Goal: Task Accomplishment & Management: Manage account settings

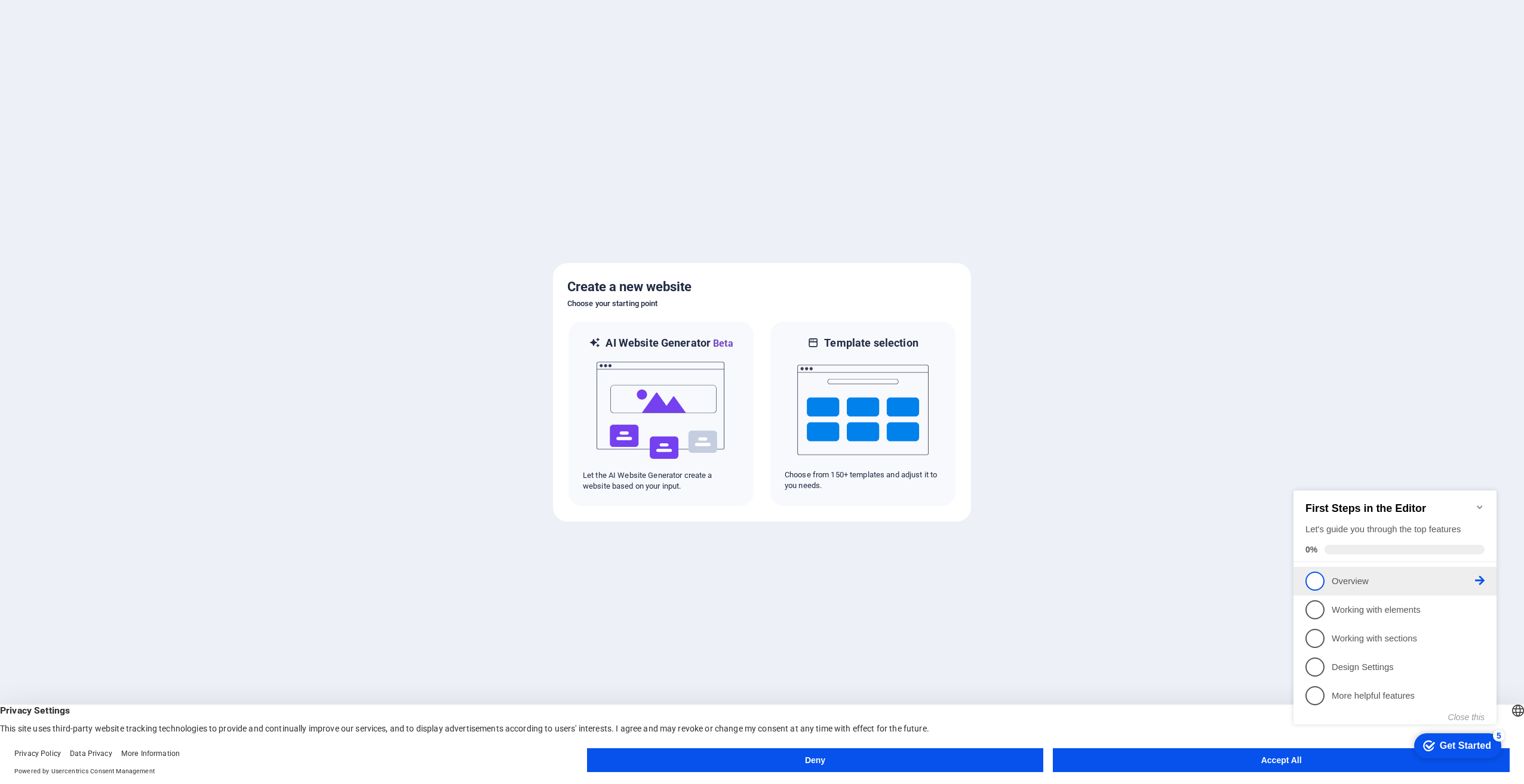
click at [1350, 581] on p "Overview - incomplete" at bounding box center [1403, 581] width 143 height 12
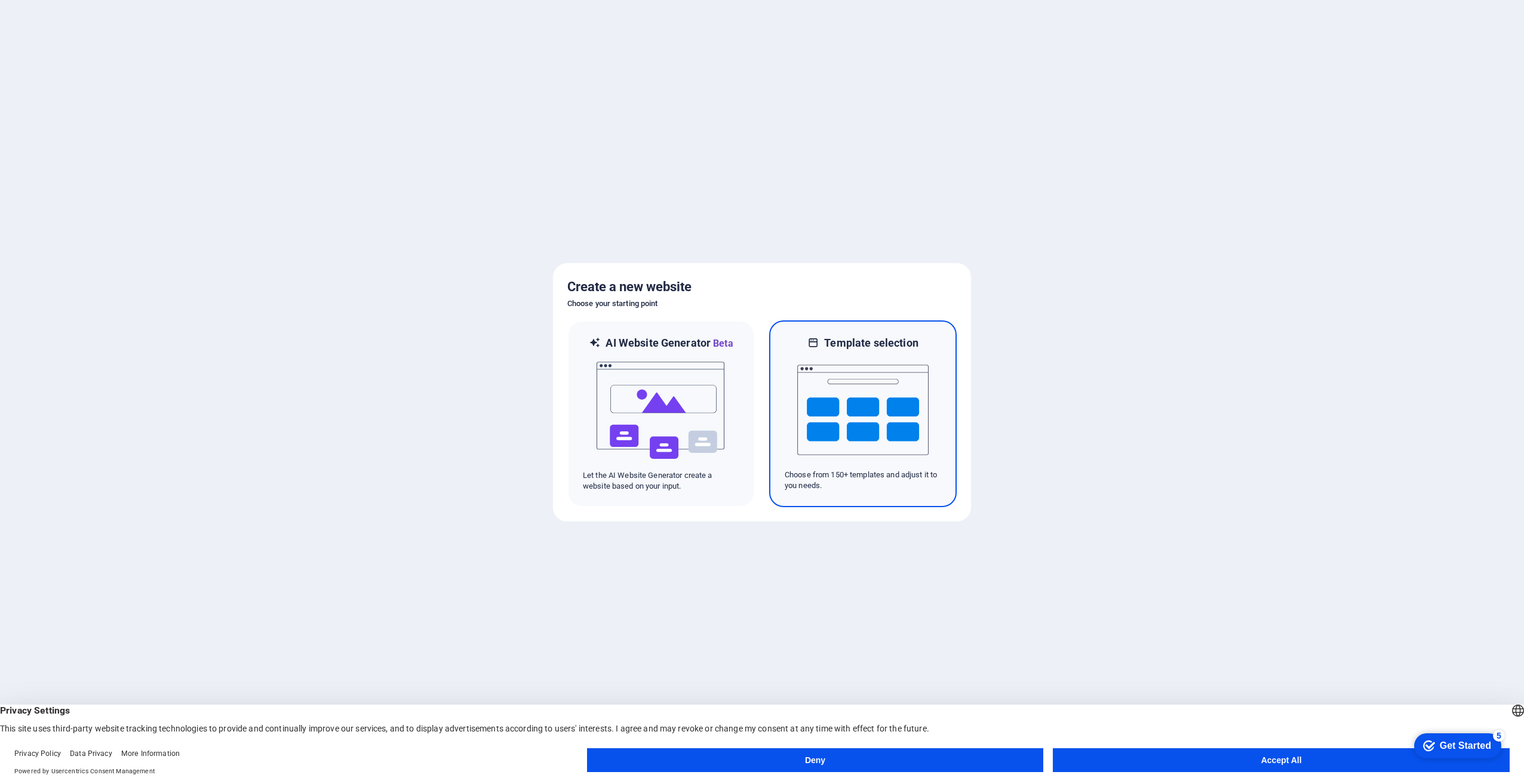
click at [863, 435] on img at bounding box center [863, 409] width 132 height 119
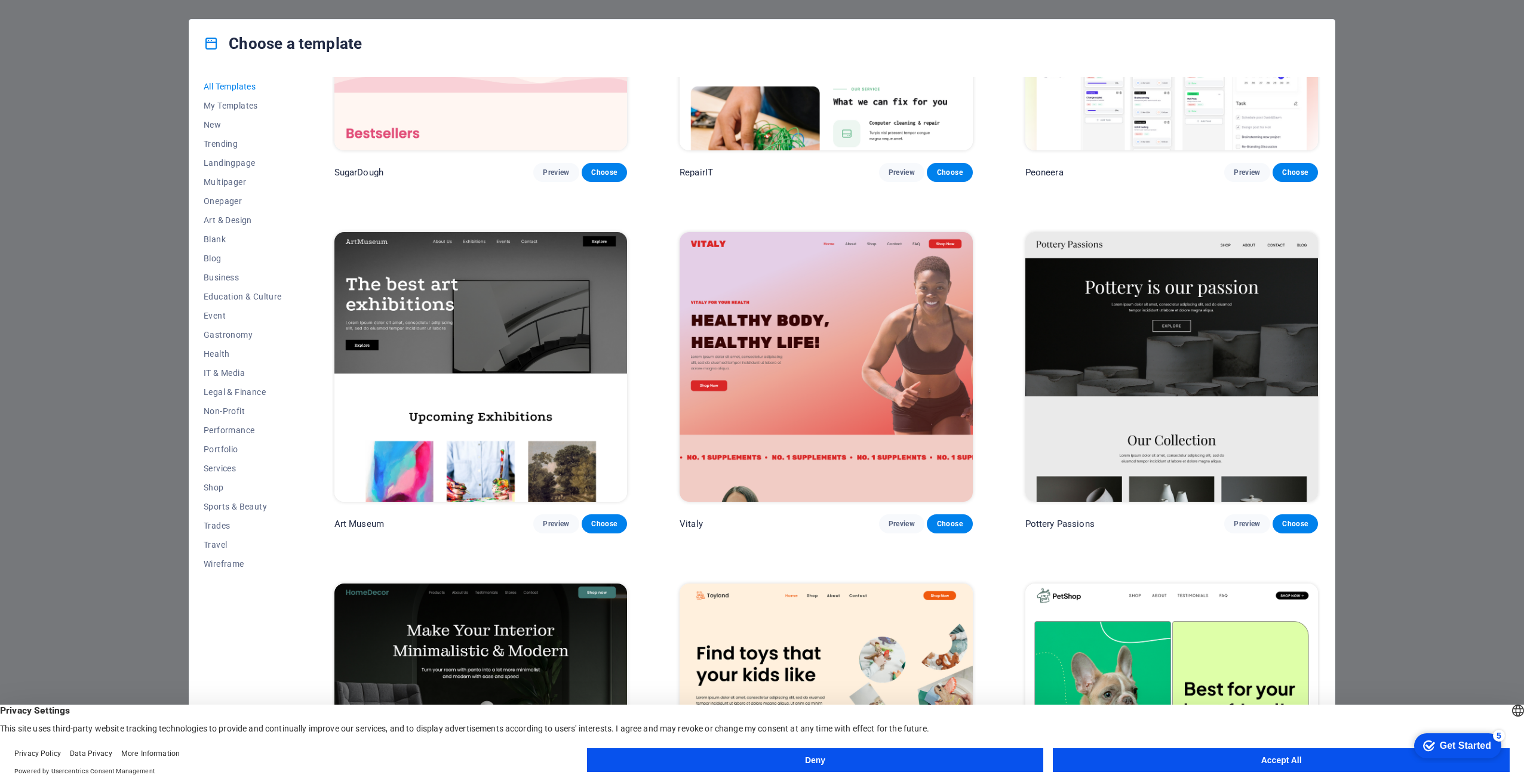
scroll to position [398, 0]
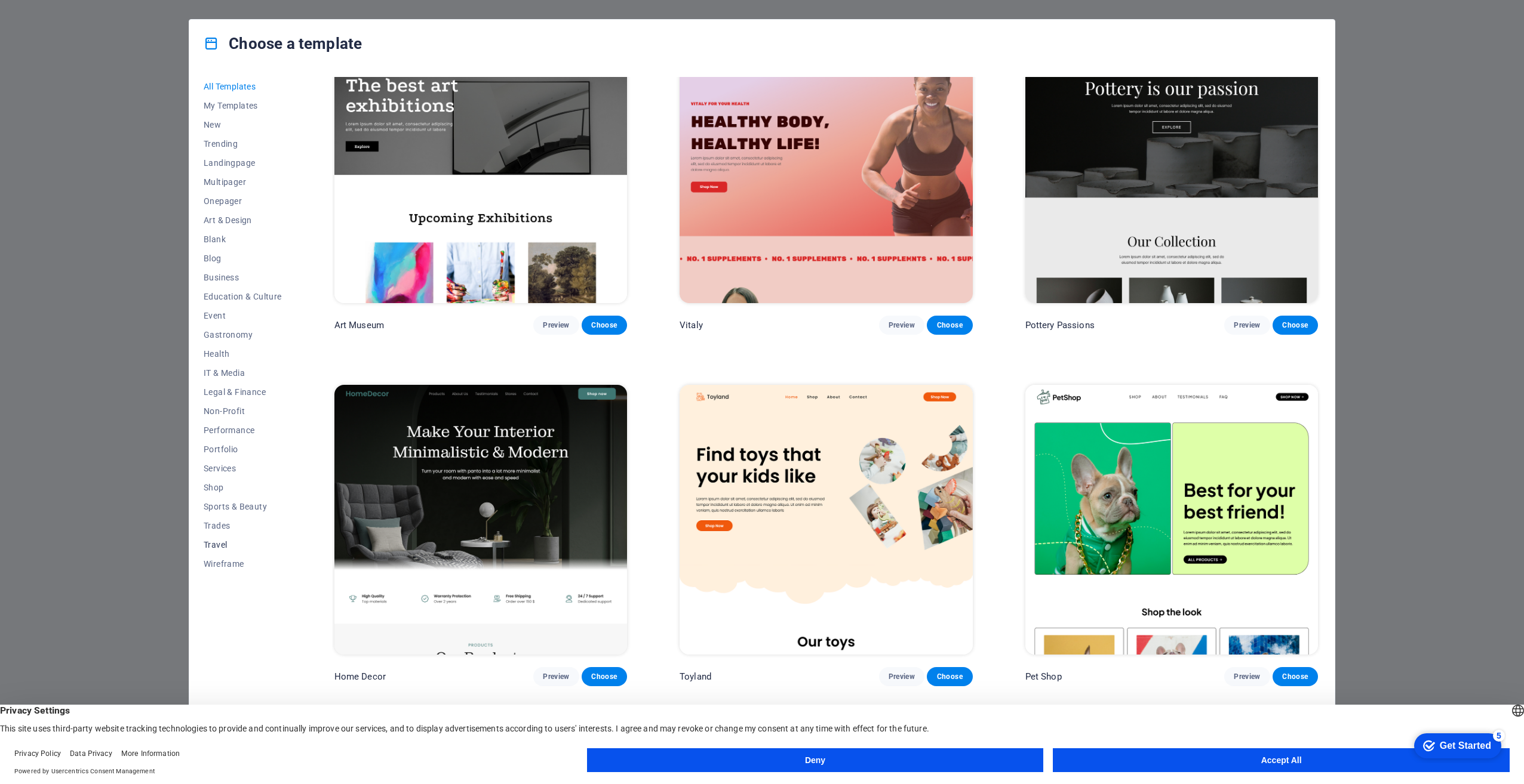
click at [224, 546] on span "Travel" at bounding box center [242, 545] width 78 height 9
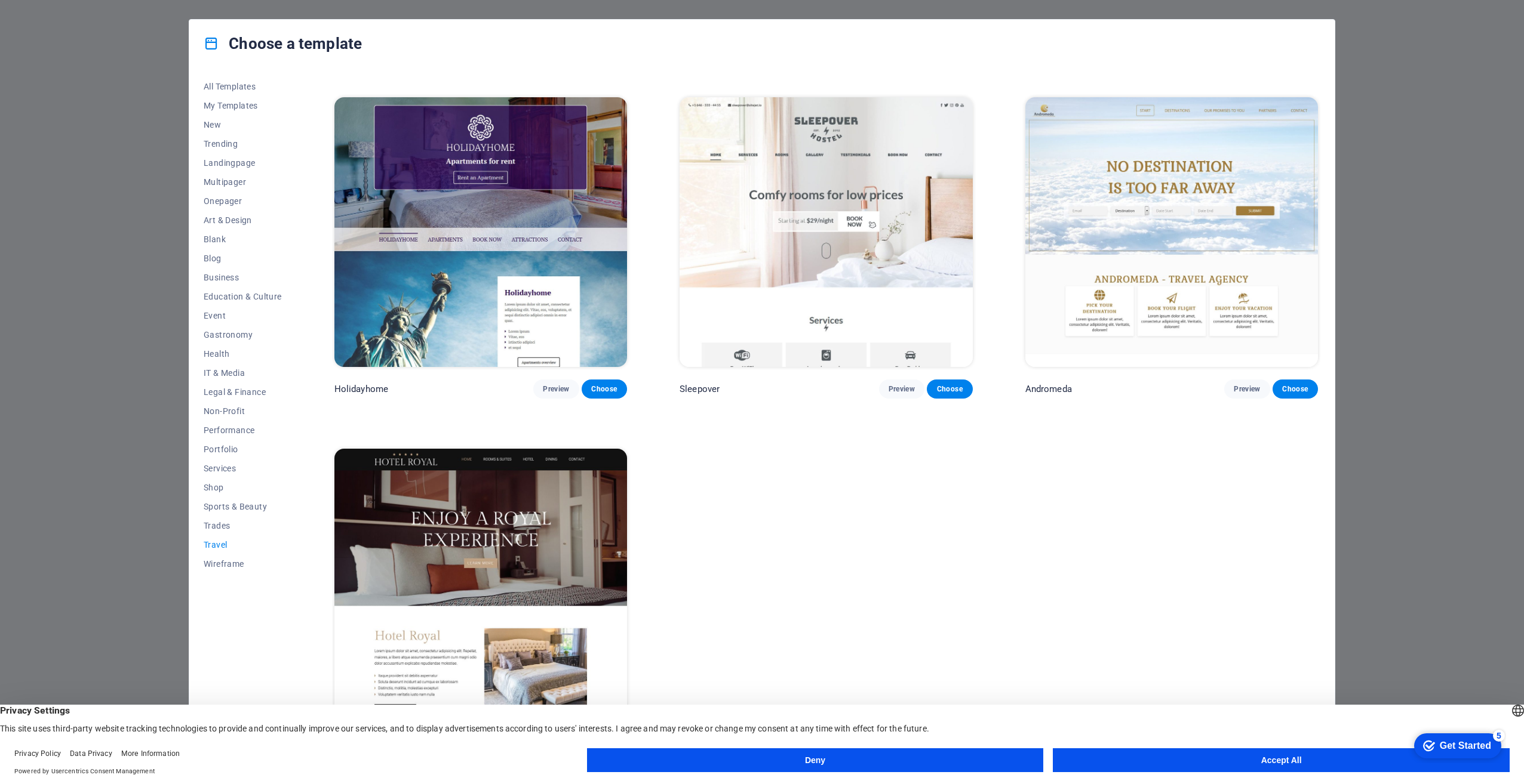
scroll to position [328, 0]
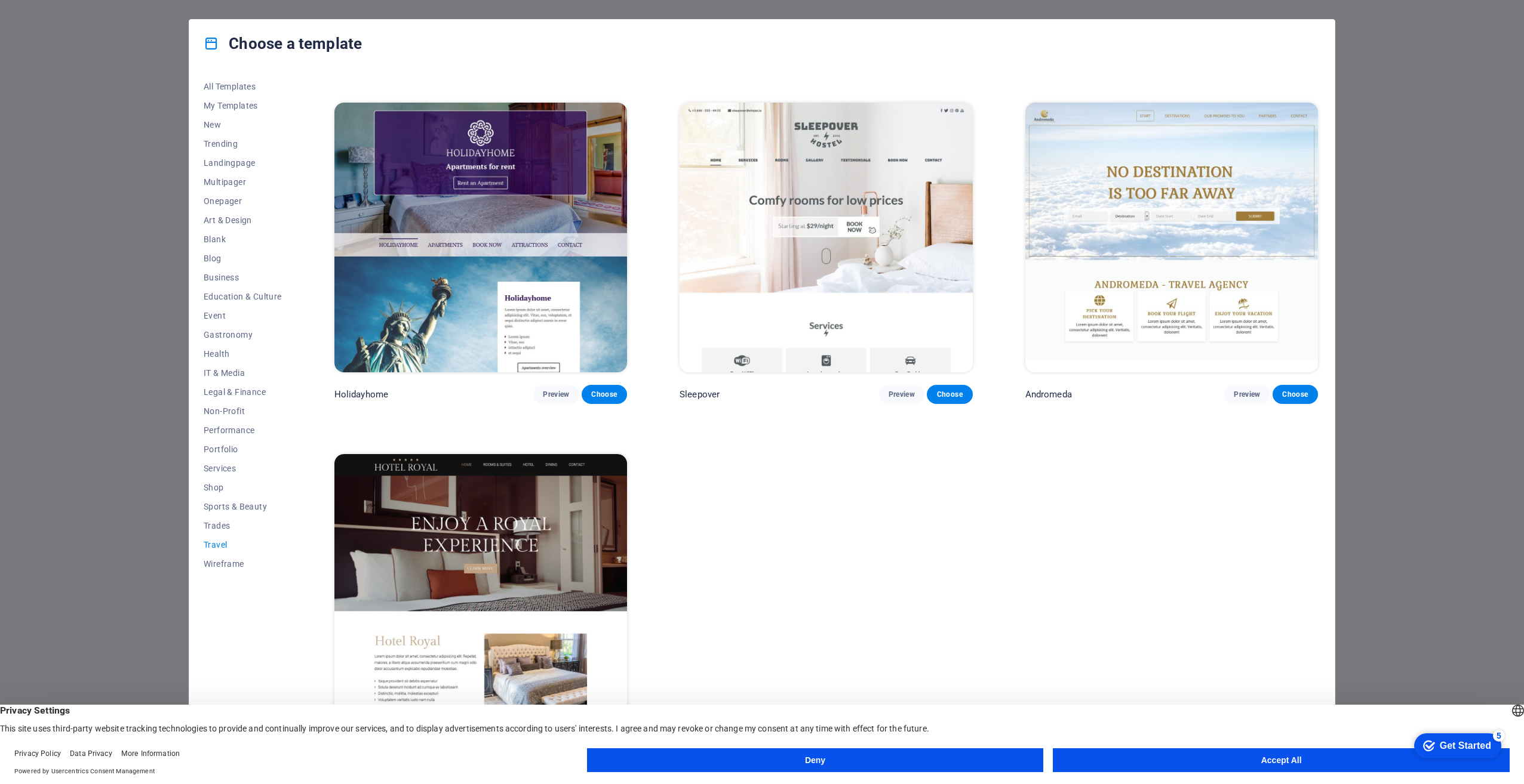
click at [473, 524] on img at bounding box center [481, 589] width 292 height 270
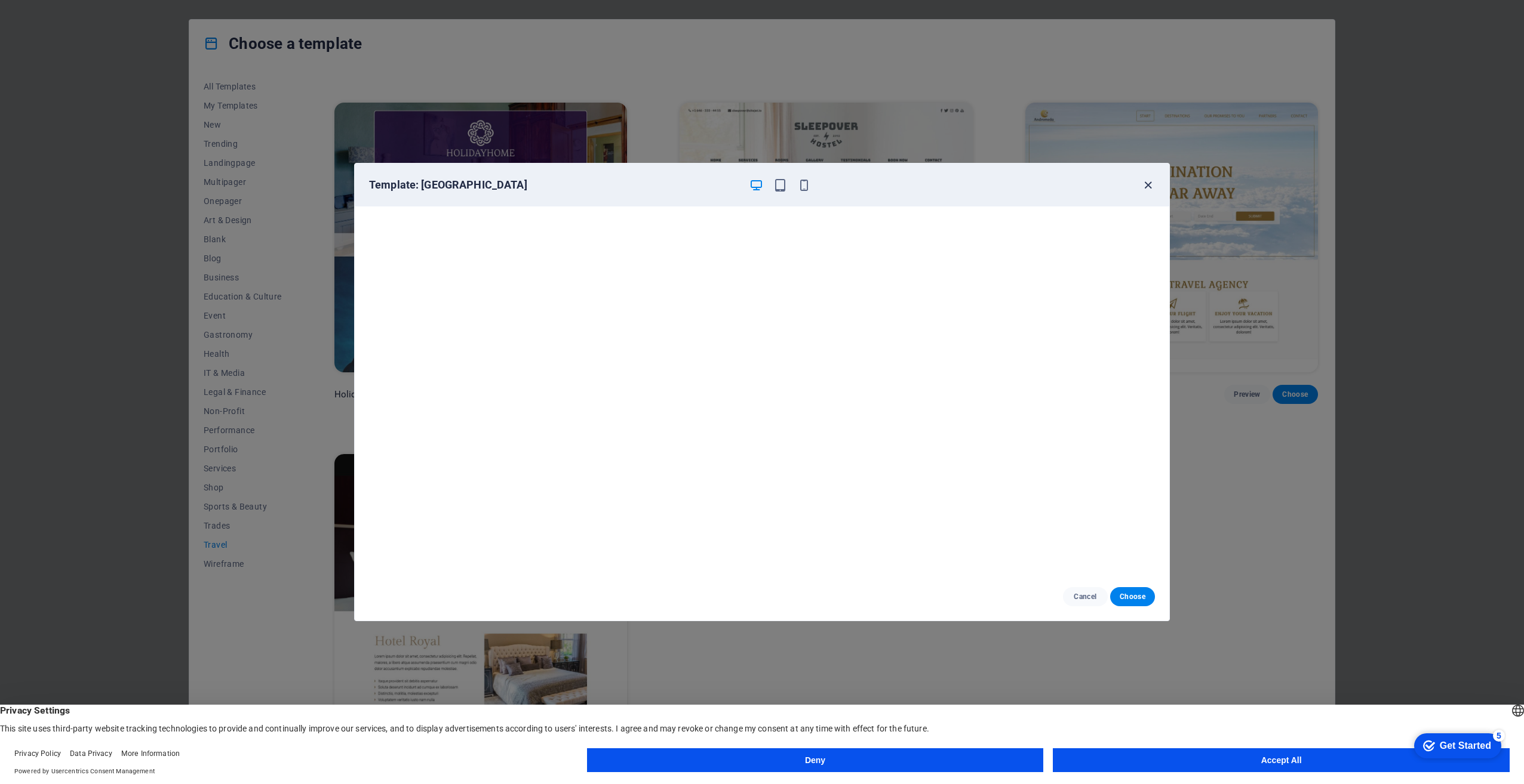
click at [1151, 185] on icon "button" at bounding box center [1148, 185] width 14 height 14
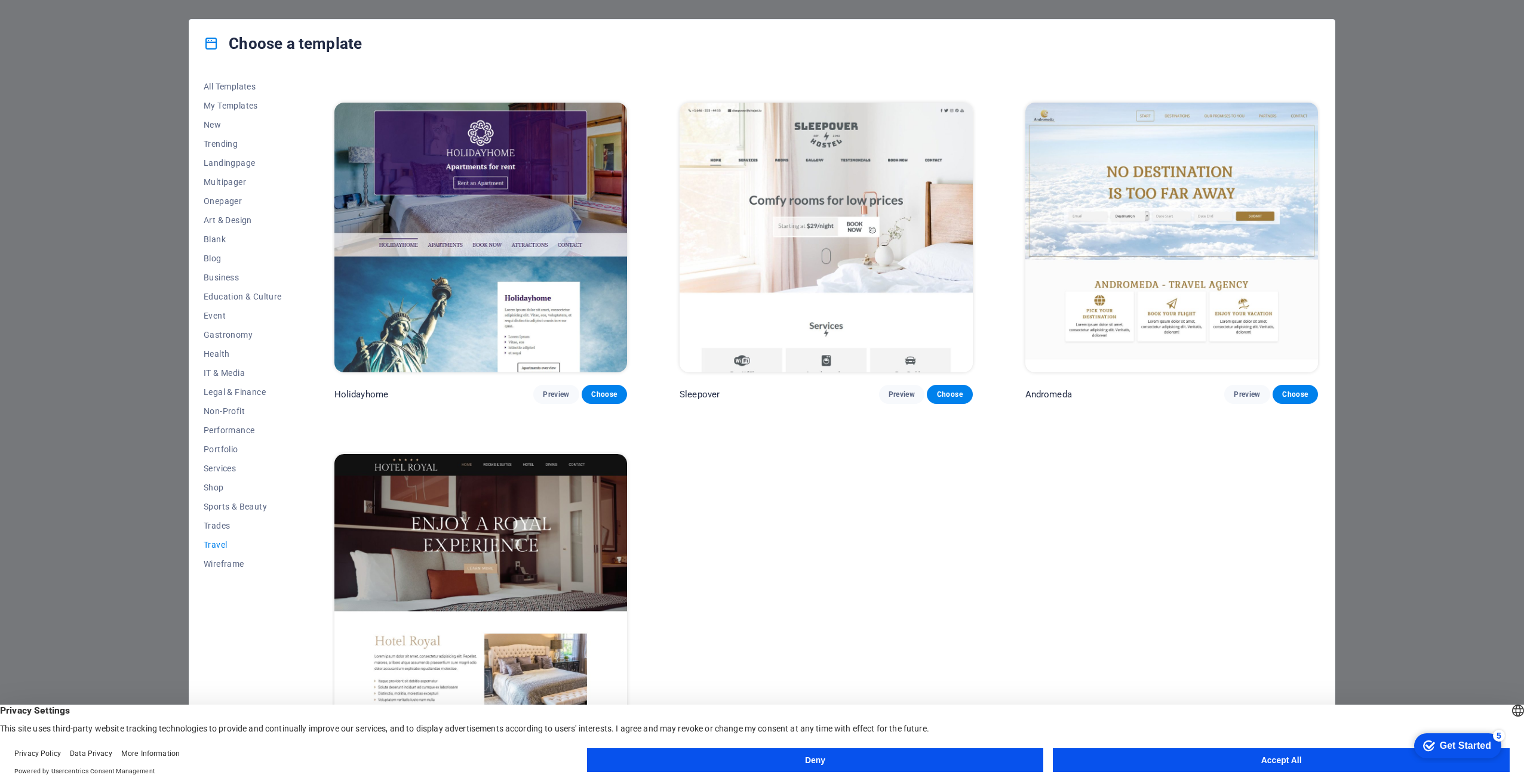
click at [1182, 234] on img at bounding box center [1172, 237] width 292 height 270
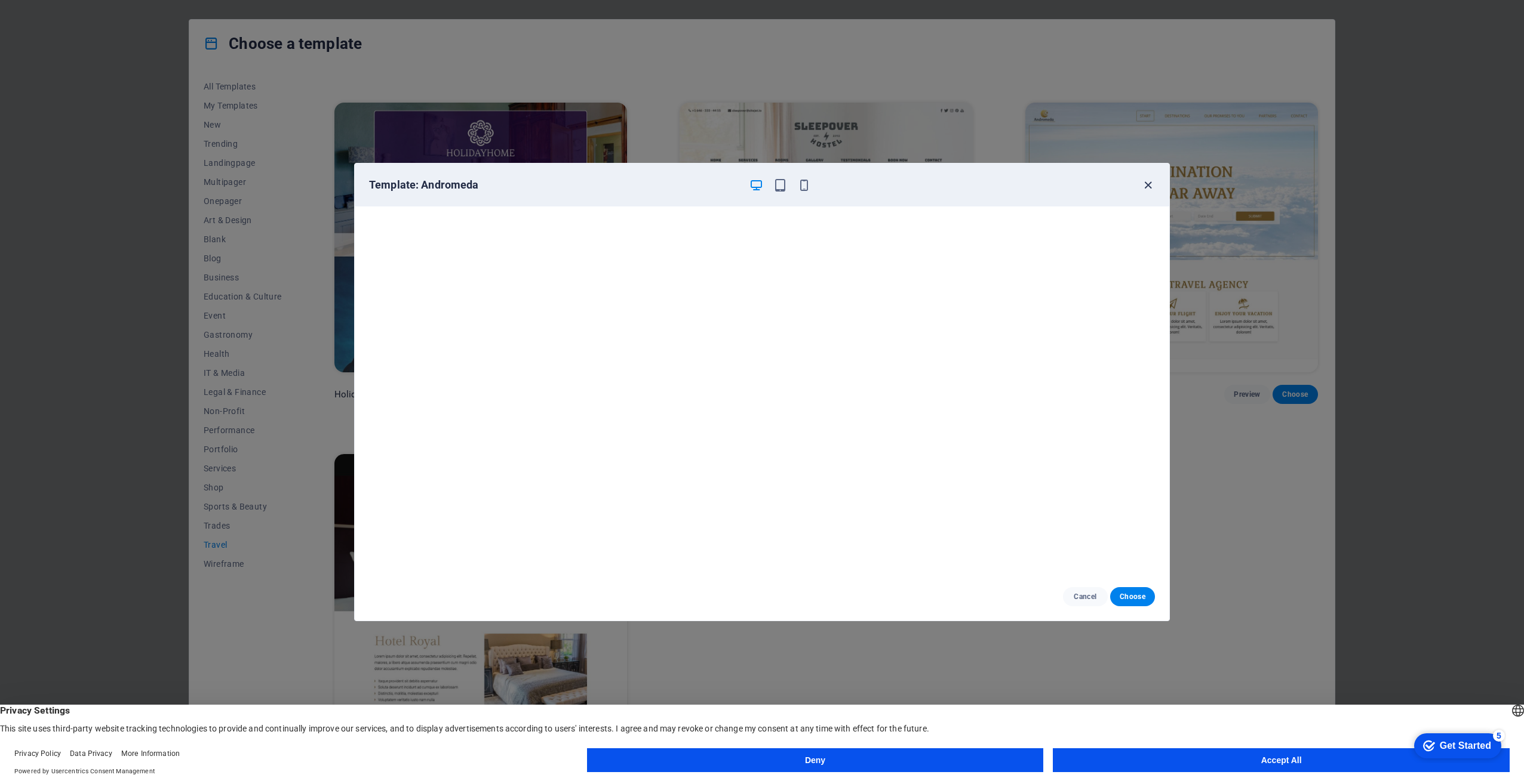
click at [1141, 187] on icon "button" at bounding box center [1148, 185] width 14 height 14
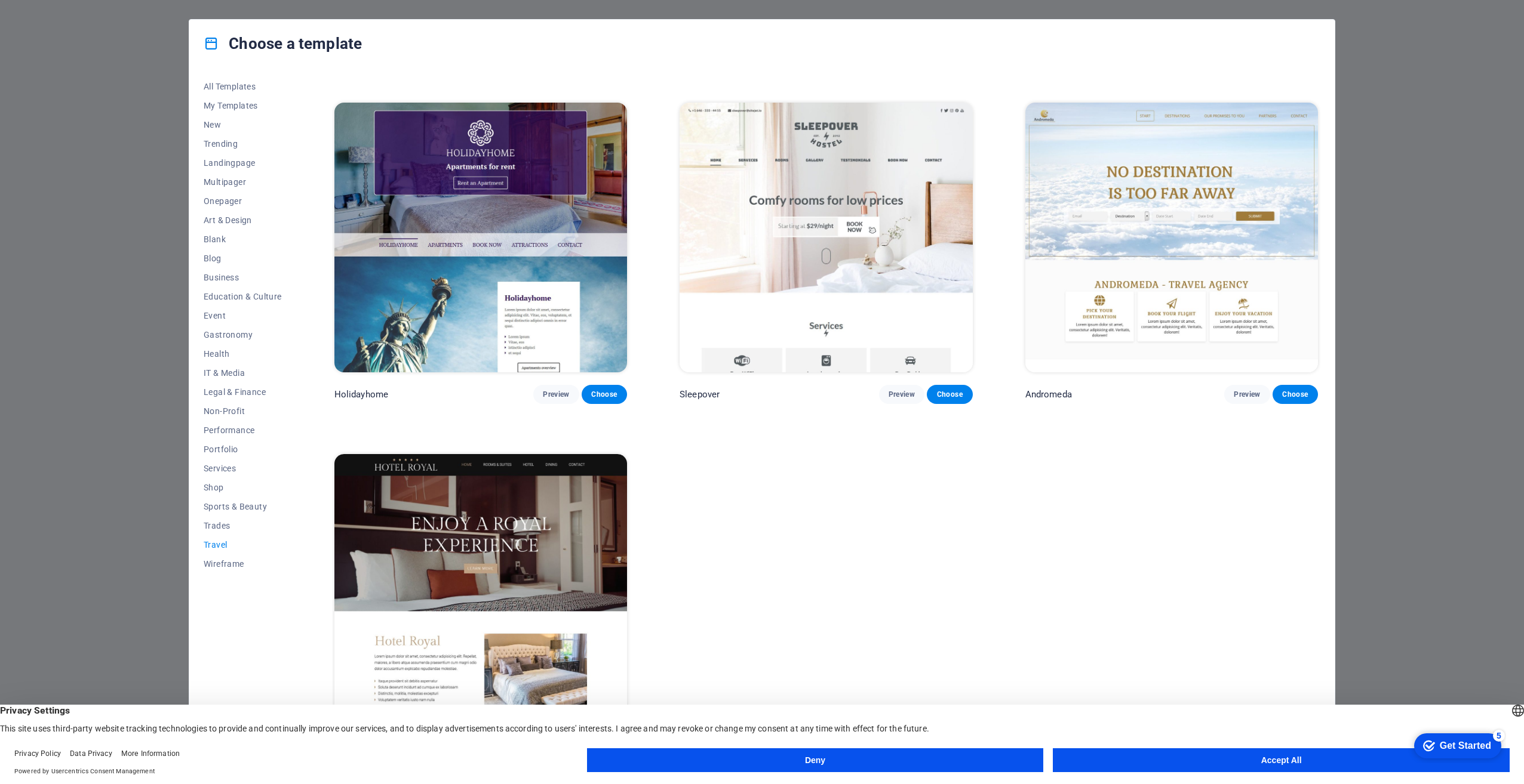
click at [546, 517] on img at bounding box center [481, 589] width 292 height 270
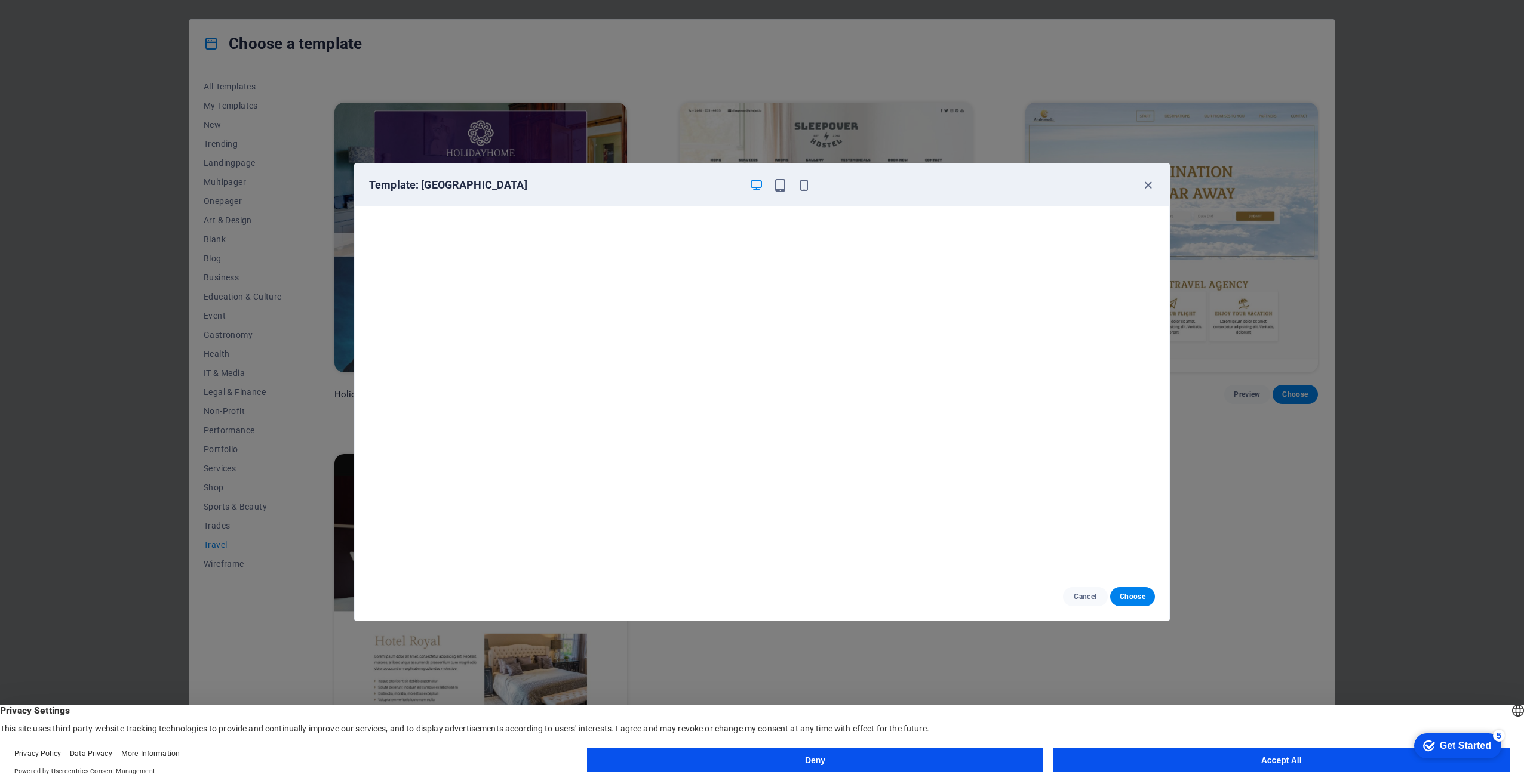
scroll to position [2, 0]
click at [1142, 595] on span "Choose" at bounding box center [1132, 597] width 25 height 9
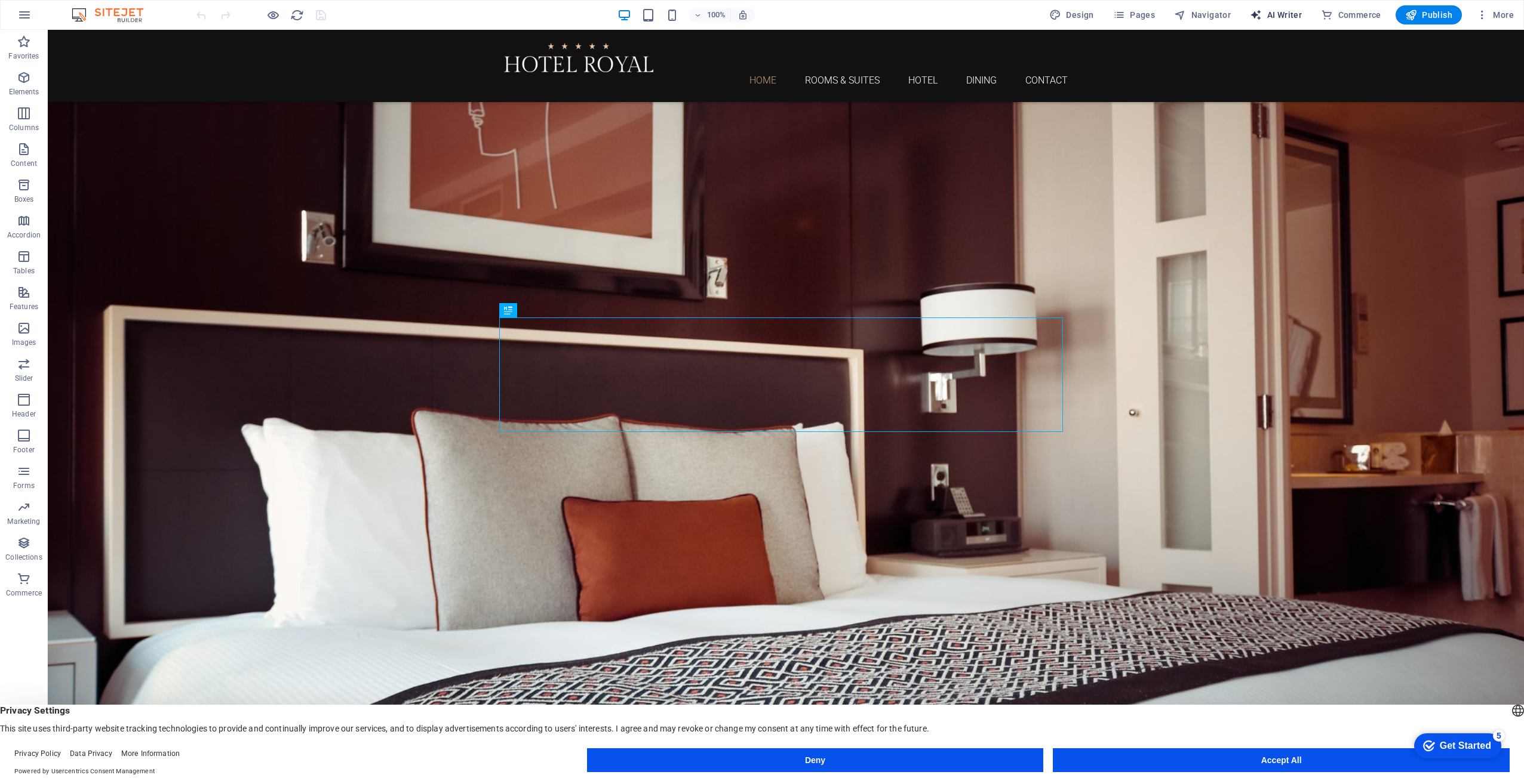
click at [1275, 15] on span "AI Writer" at bounding box center [1276, 14] width 52 height 12
select select "English"
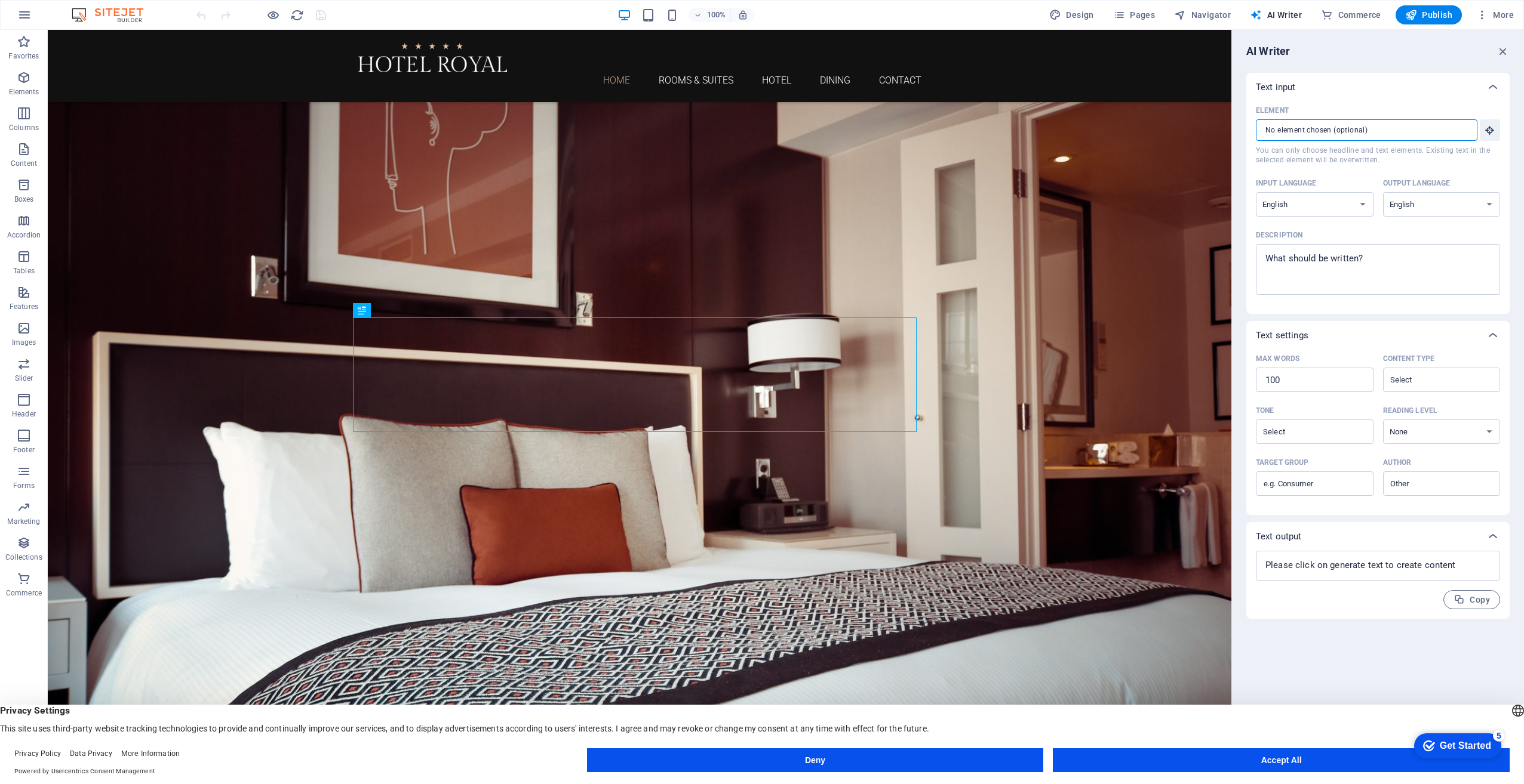
click at [1301, 133] on input "Element ​ You can only choose headline and text elements. Existing text in the …" at bounding box center [1362, 130] width 213 height 22
click at [1136, 14] on span "Pages" at bounding box center [1134, 14] width 42 height 12
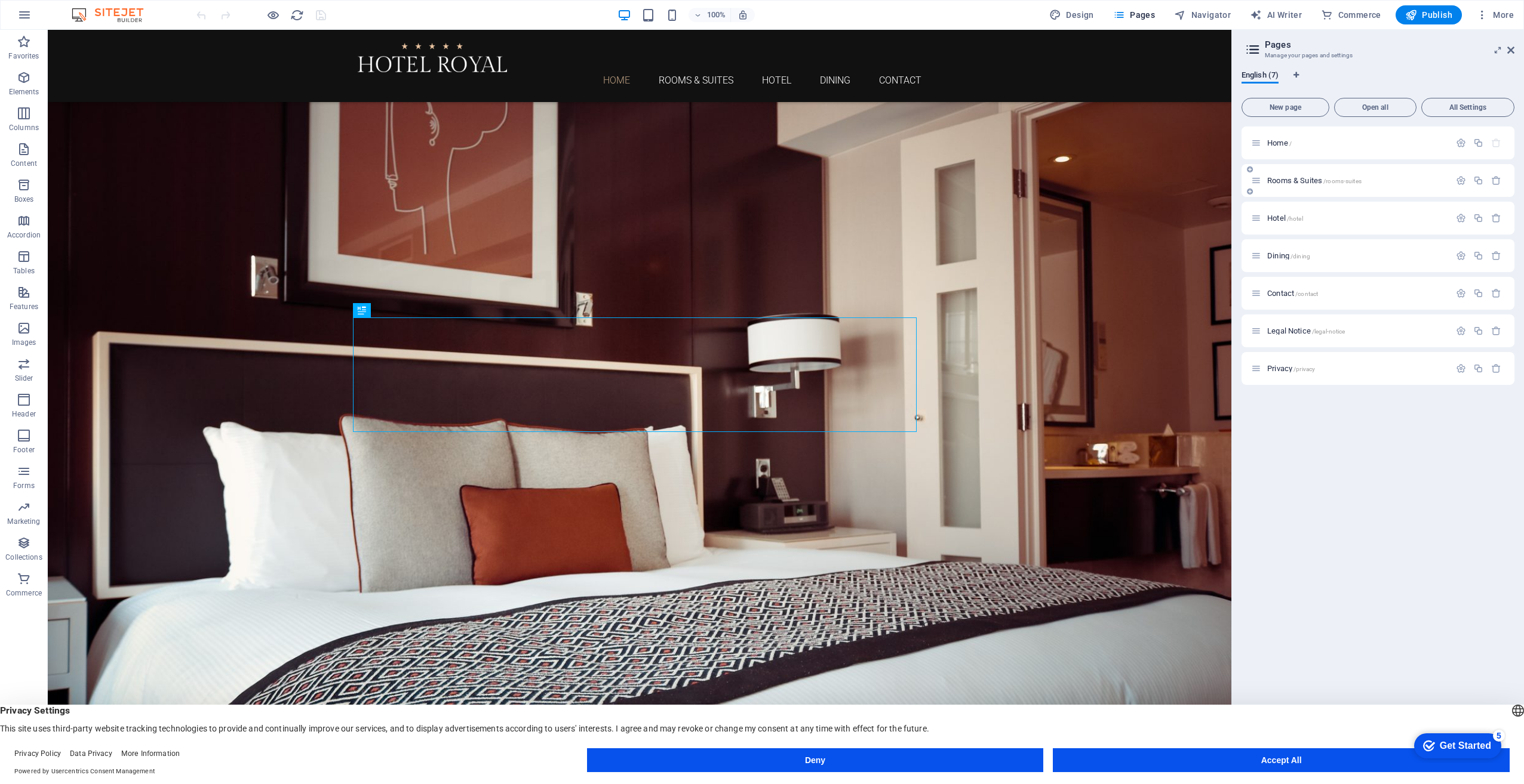
click at [1302, 184] on span "Rooms & Suites /rooms-suites" at bounding box center [1314, 180] width 94 height 9
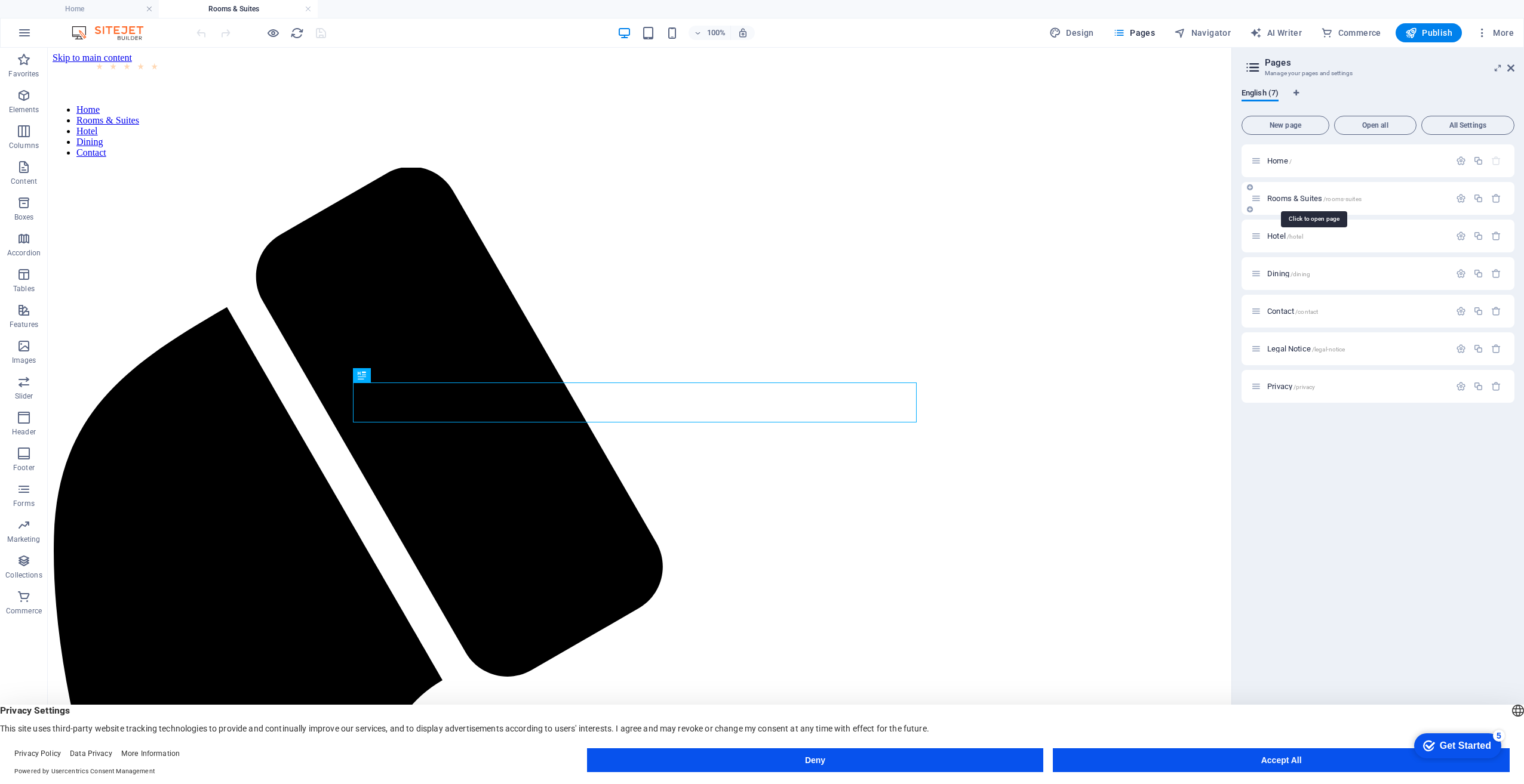
click at [1302, 197] on span "Rooms & Suites /rooms-suites" at bounding box center [1314, 198] width 94 height 9
drag, startPoint x: 1307, startPoint y: 200, endPoint x: 1348, endPoint y: 183, distance: 44.4
click at [1348, 183] on div "Rooms & Suites /rooms-suites" at bounding box center [1378, 198] width 273 height 33
click at [1461, 202] on icon "button" at bounding box center [1461, 198] width 10 height 10
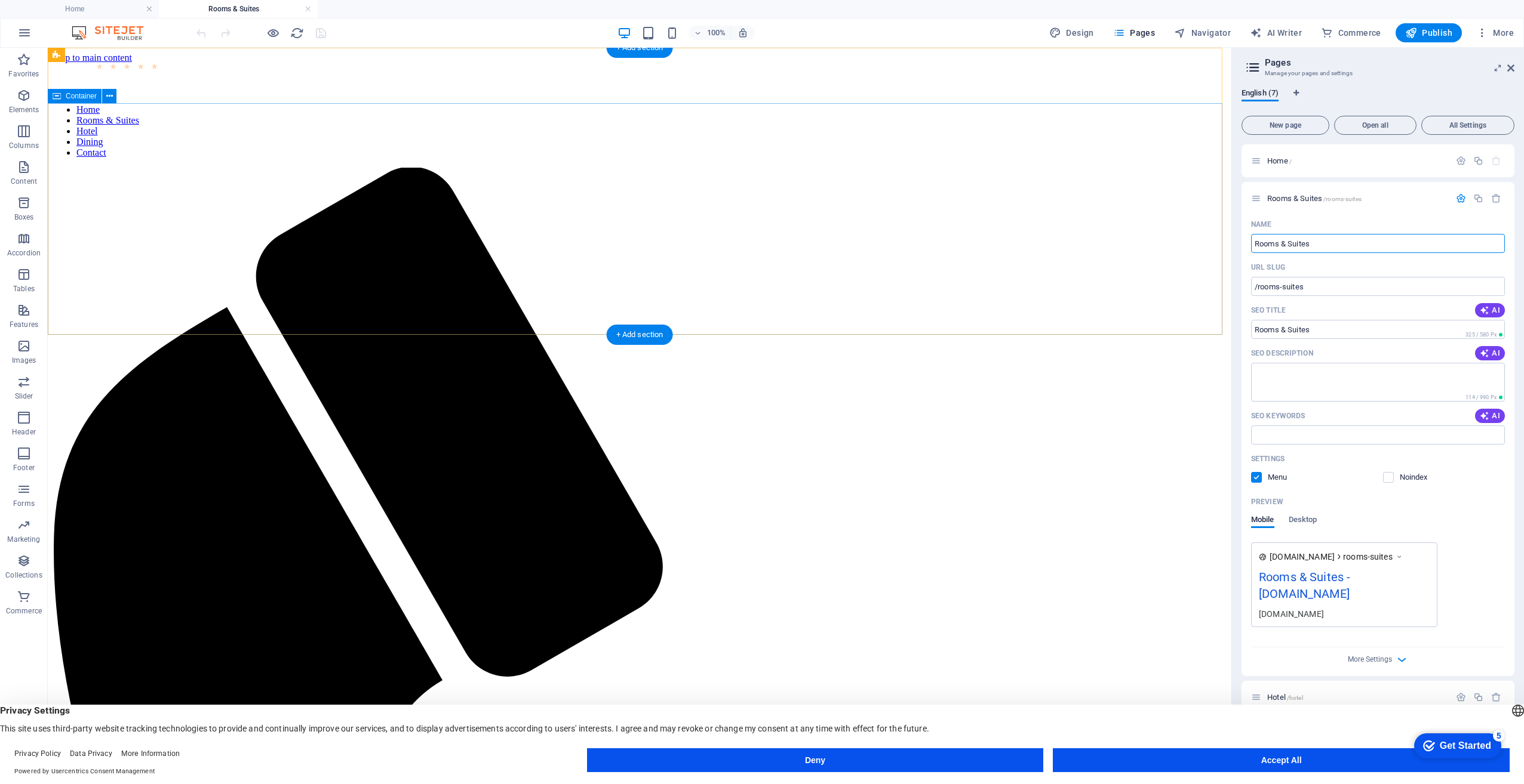
drag, startPoint x: 1388, startPoint y: 288, endPoint x: 1215, endPoint y: 247, distance: 177.8
type input "About"
type input "/about"
type input "About"
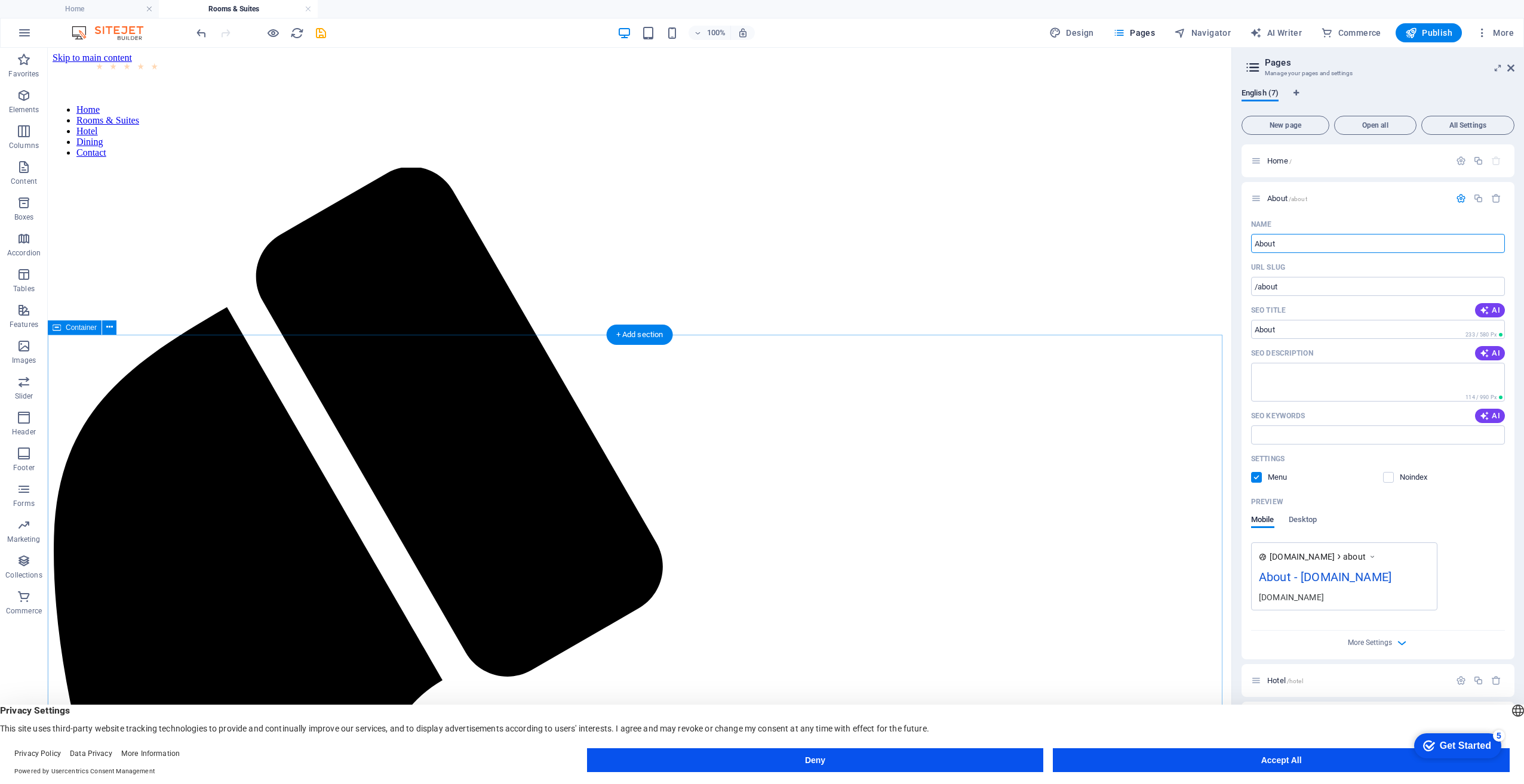
type input "About"
type input "A"
type input "/"
type input "Services"
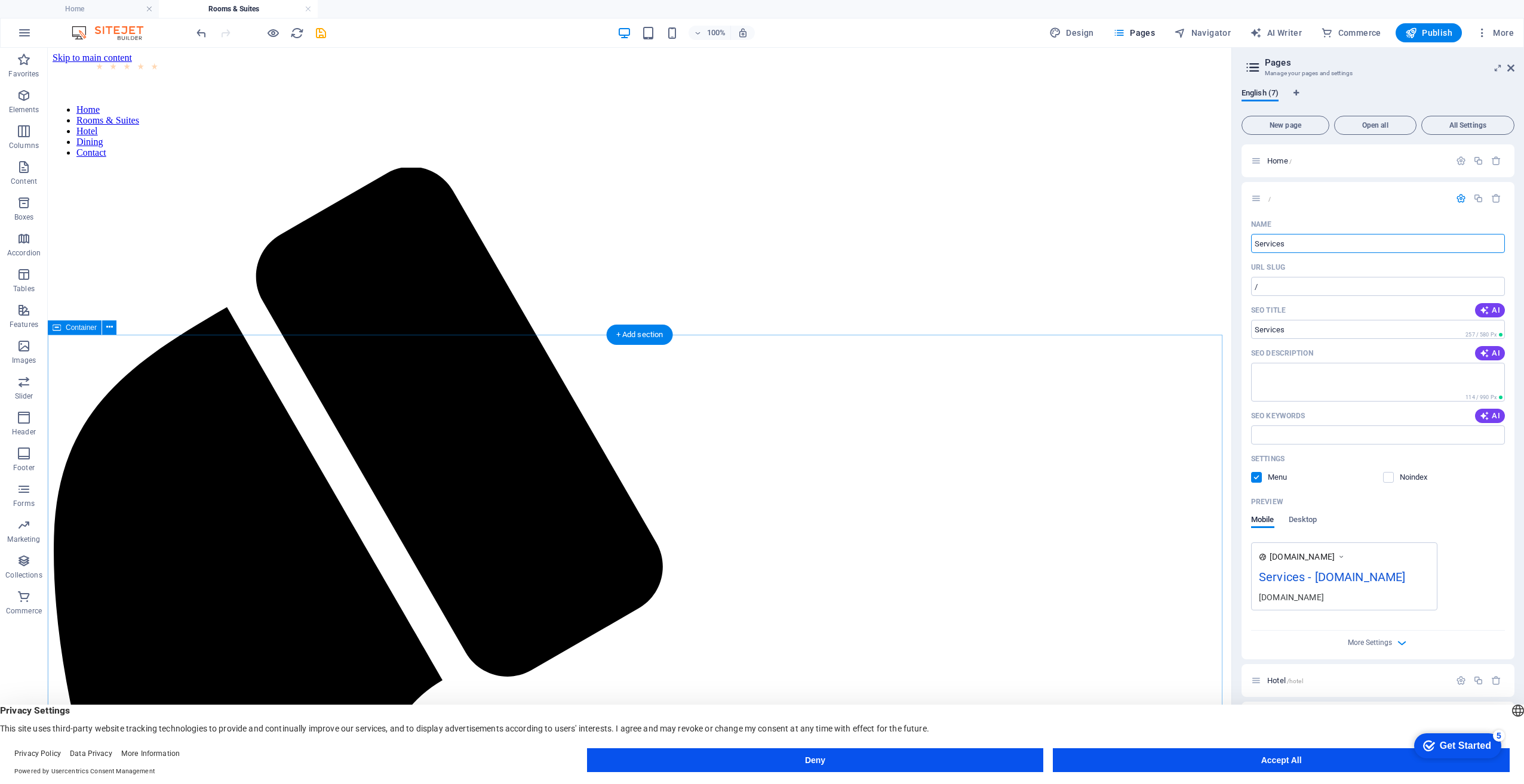
type input "/services"
type input "Services"
click at [1279, 200] on span "Services /services" at bounding box center [1295, 198] width 55 height 9
click at [1461, 197] on icon "button" at bounding box center [1461, 198] width 10 height 10
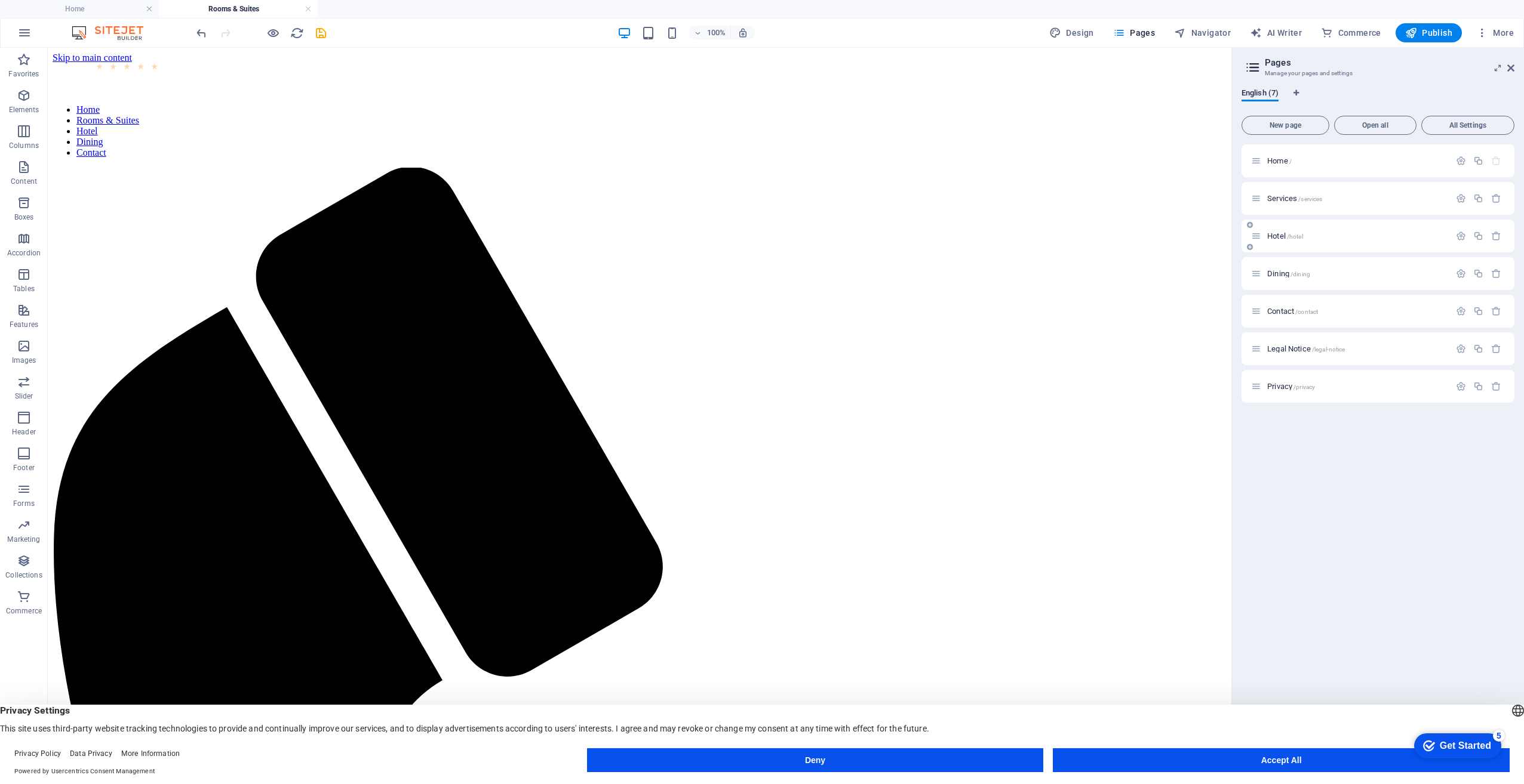
click at [1279, 240] on div "Hotel /hotel" at bounding box center [1350, 236] width 199 height 14
click at [1461, 238] on icon "button" at bounding box center [1461, 236] width 10 height 10
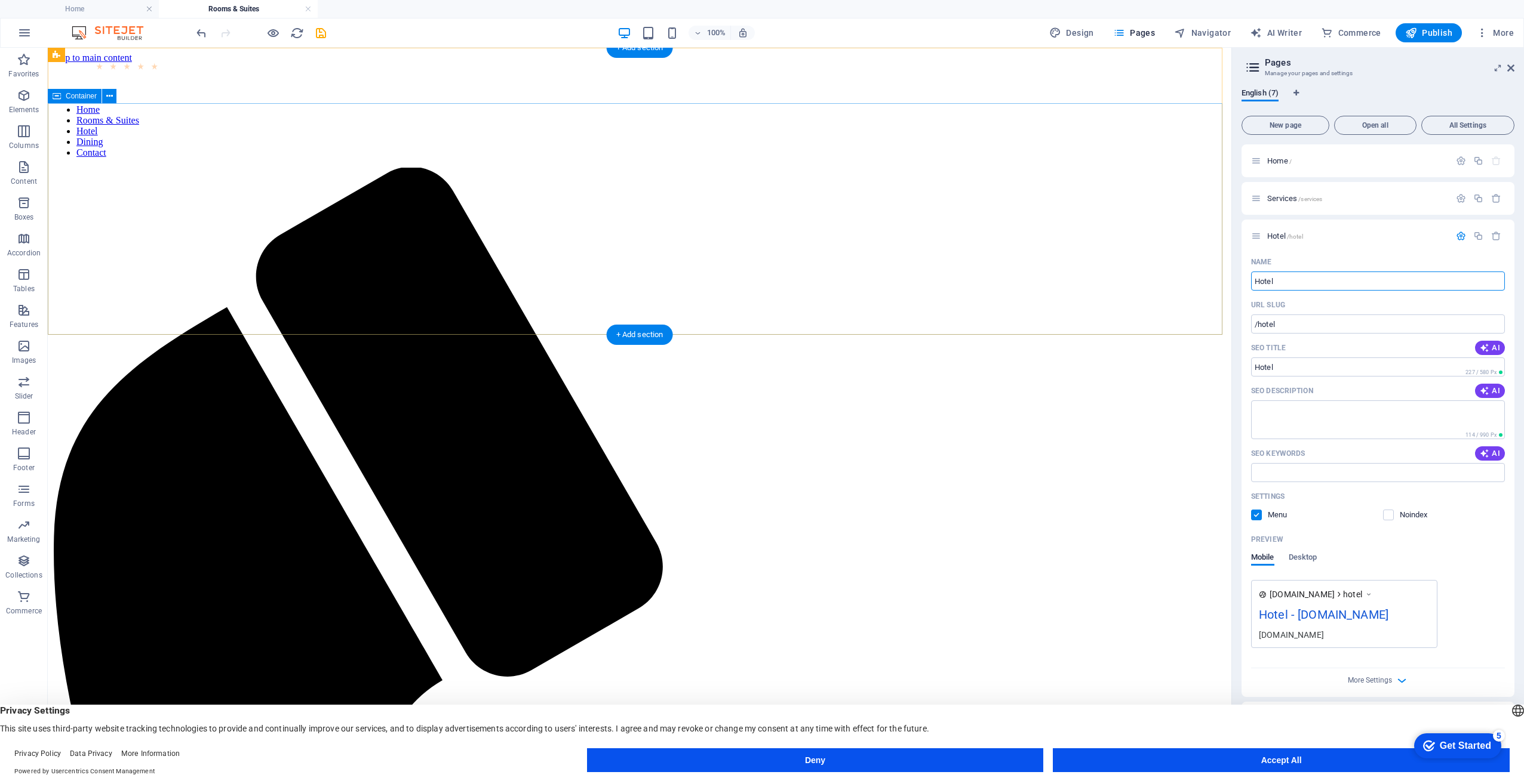
drag, startPoint x: 1350, startPoint y: 323, endPoint x: 1208, endPoint y: 277, distance: 149.3
type input "Packages"
type input "/packages"
type input "Packages"
click at [1458, 235] on icon "button" at bounding box center [1461, 236] width 10 height 10
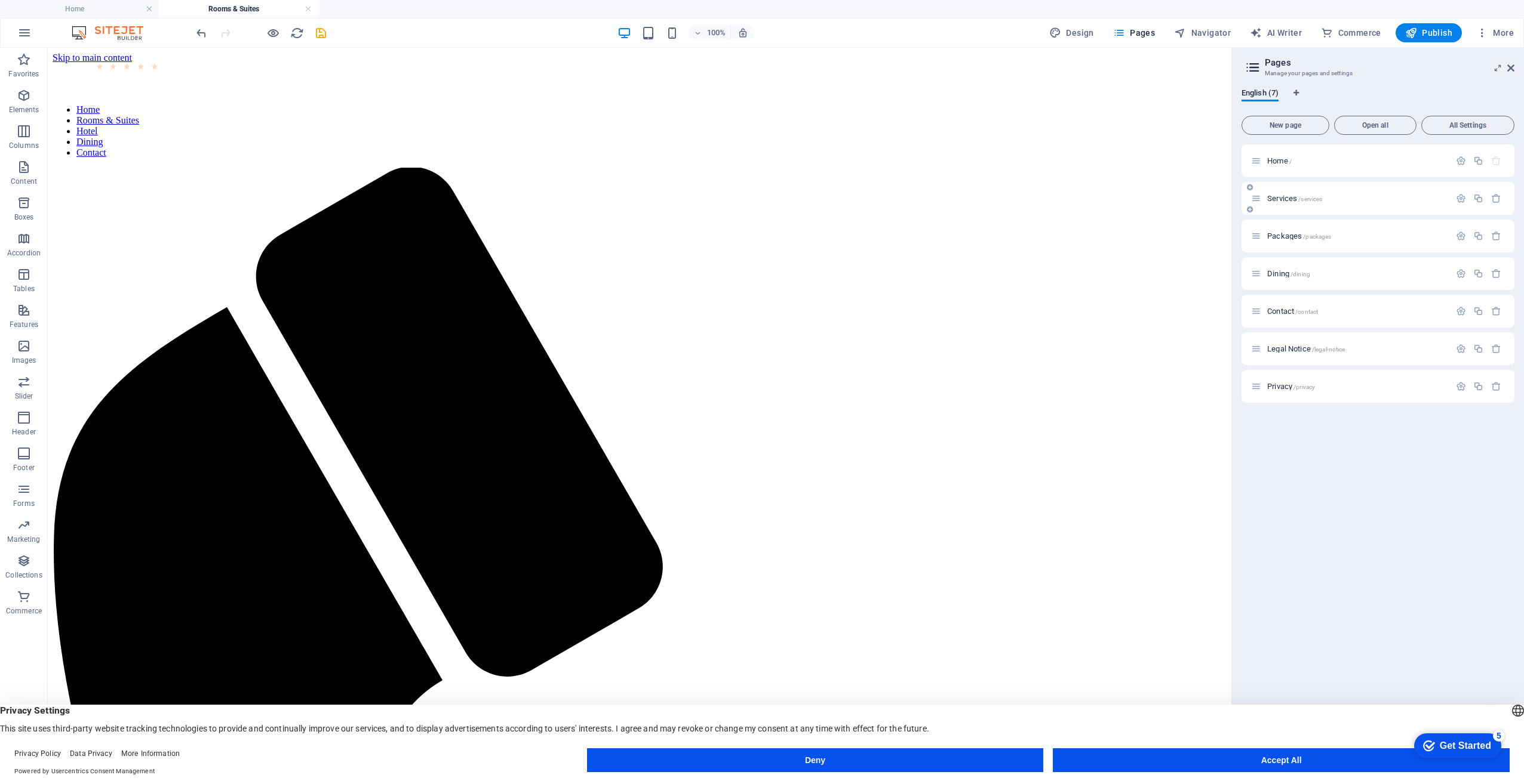
click at [1321, 204] on div "Services /services" at bounding box center [1350, 198] width 199 height 14
click at [1279, 276] on span "Dining /dining" at bounding box center [1288, 273] width 43 height 9
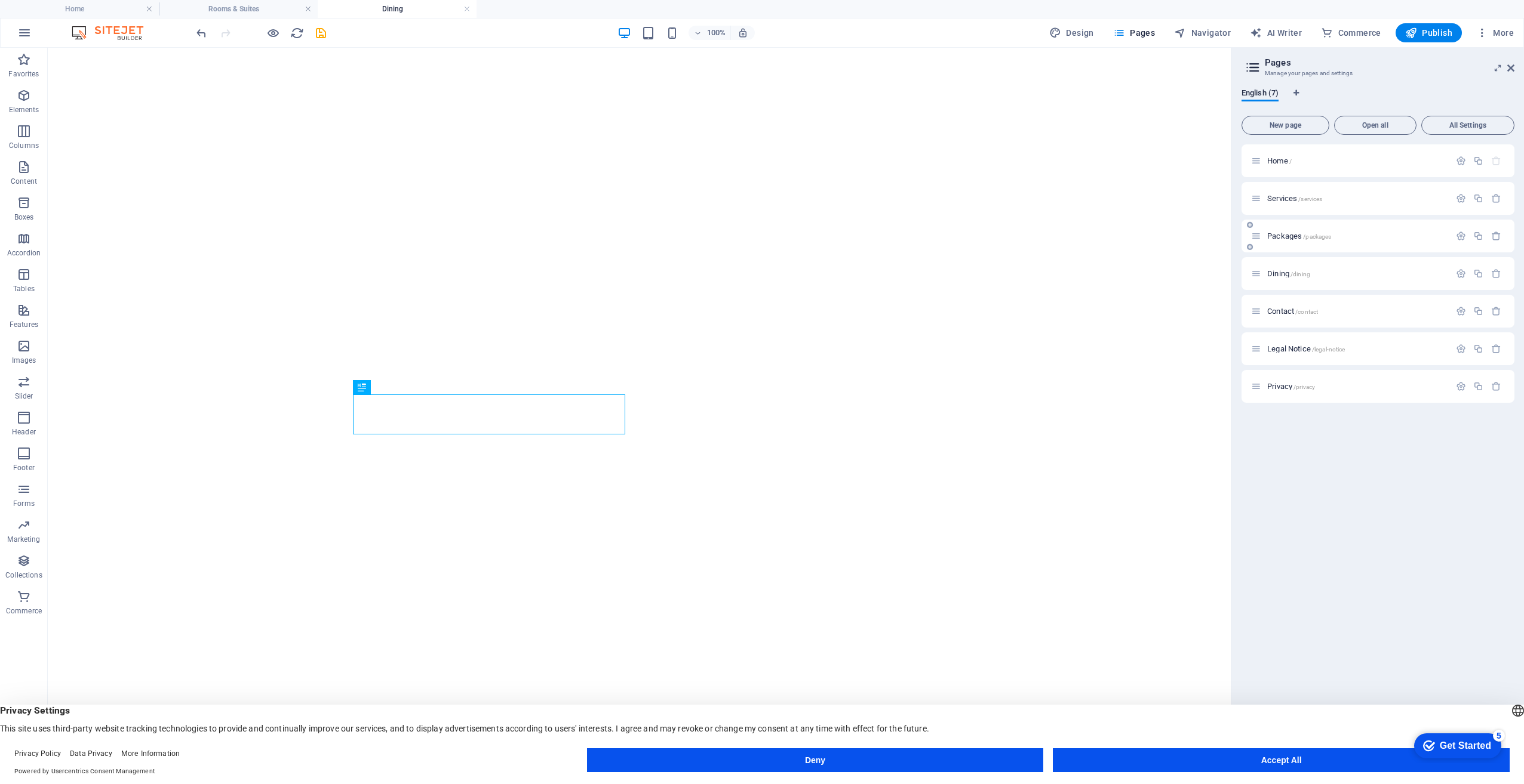
click at [1460, 246] on div "Packages /packages" at bounding box center [1378, 236] width 273 height 33
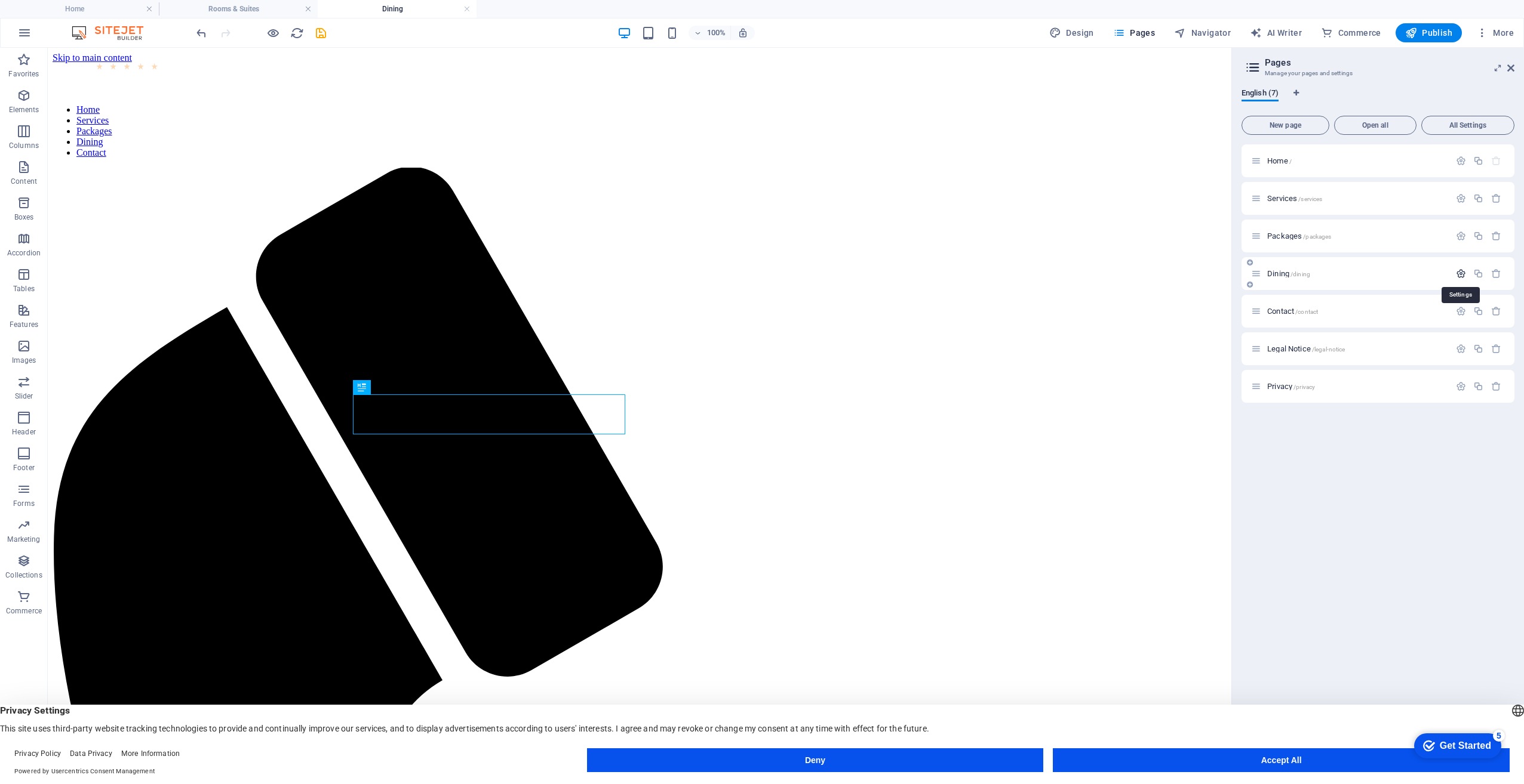
click at [1456, 271] on icon "button" at bounding box center [1461, 273] width 10 height 10
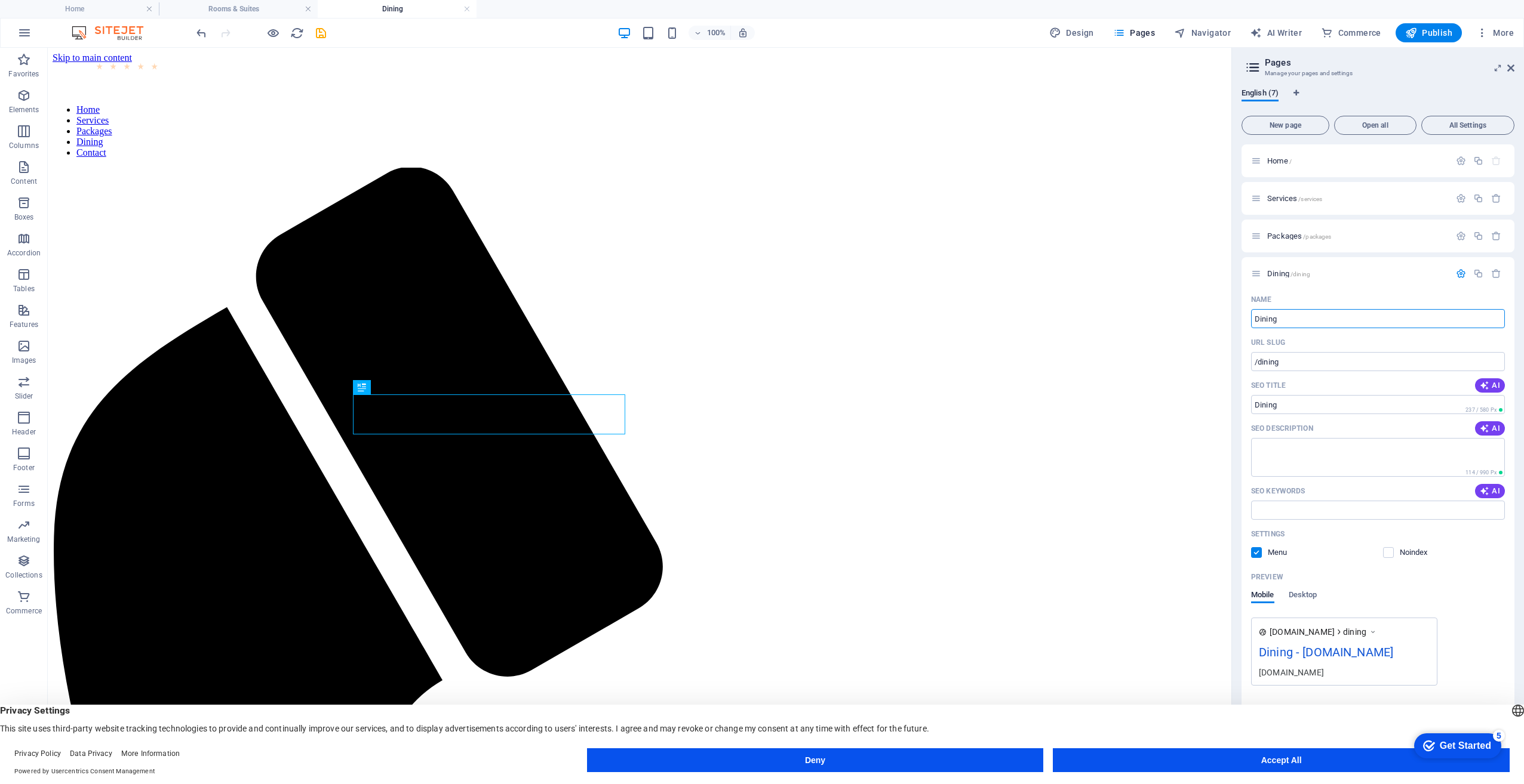
drag, startPoint x: 1289, startPoint y: 316, endPoint x: 1240, endPoint y: 318, distance: 49.0
click at [1240, 318] on div "English (7) New page Open all All Settings Home / Services /services Packages /…" at bounding box center [1378, 422] width 292 height 686
type input "Client Ba"
type input "/client"
type input "Client"
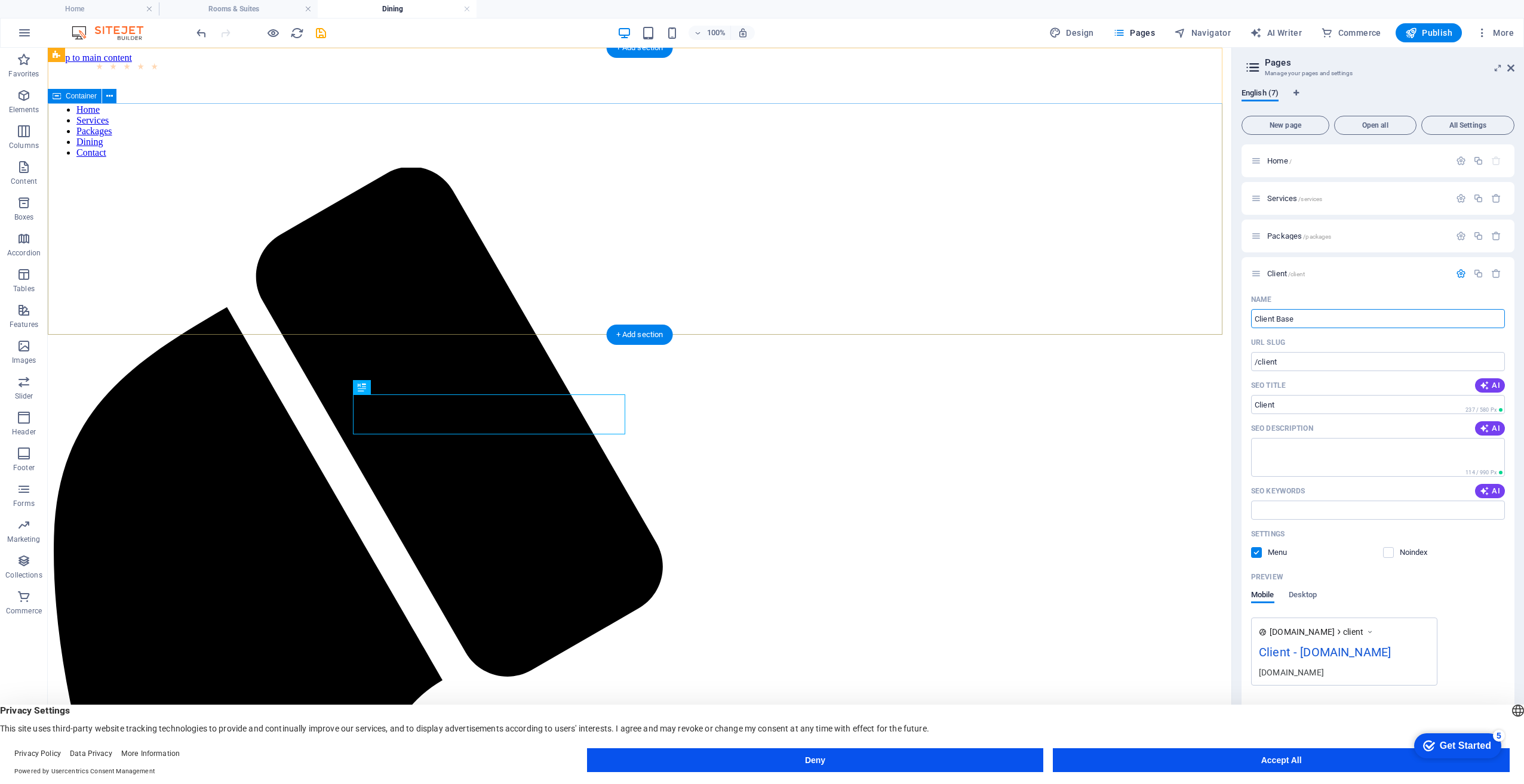
type input "Client Base"
type input "/client-base"
type input "Client Base"
click at [1465, 562] on div "Settings Menu Noindex" at bounding box center [1378, 543] width 254 height 38
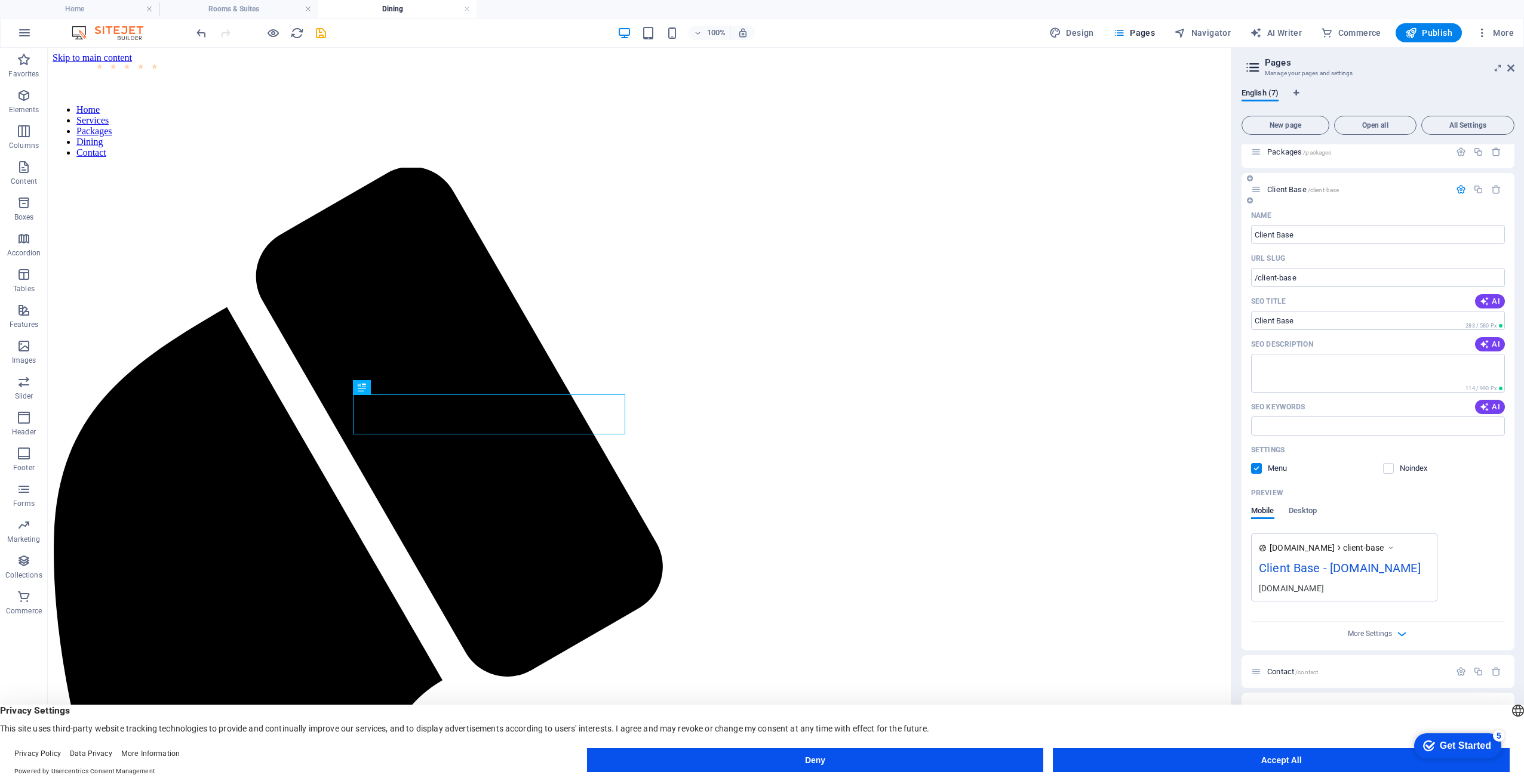
scroll to position [97, 0]
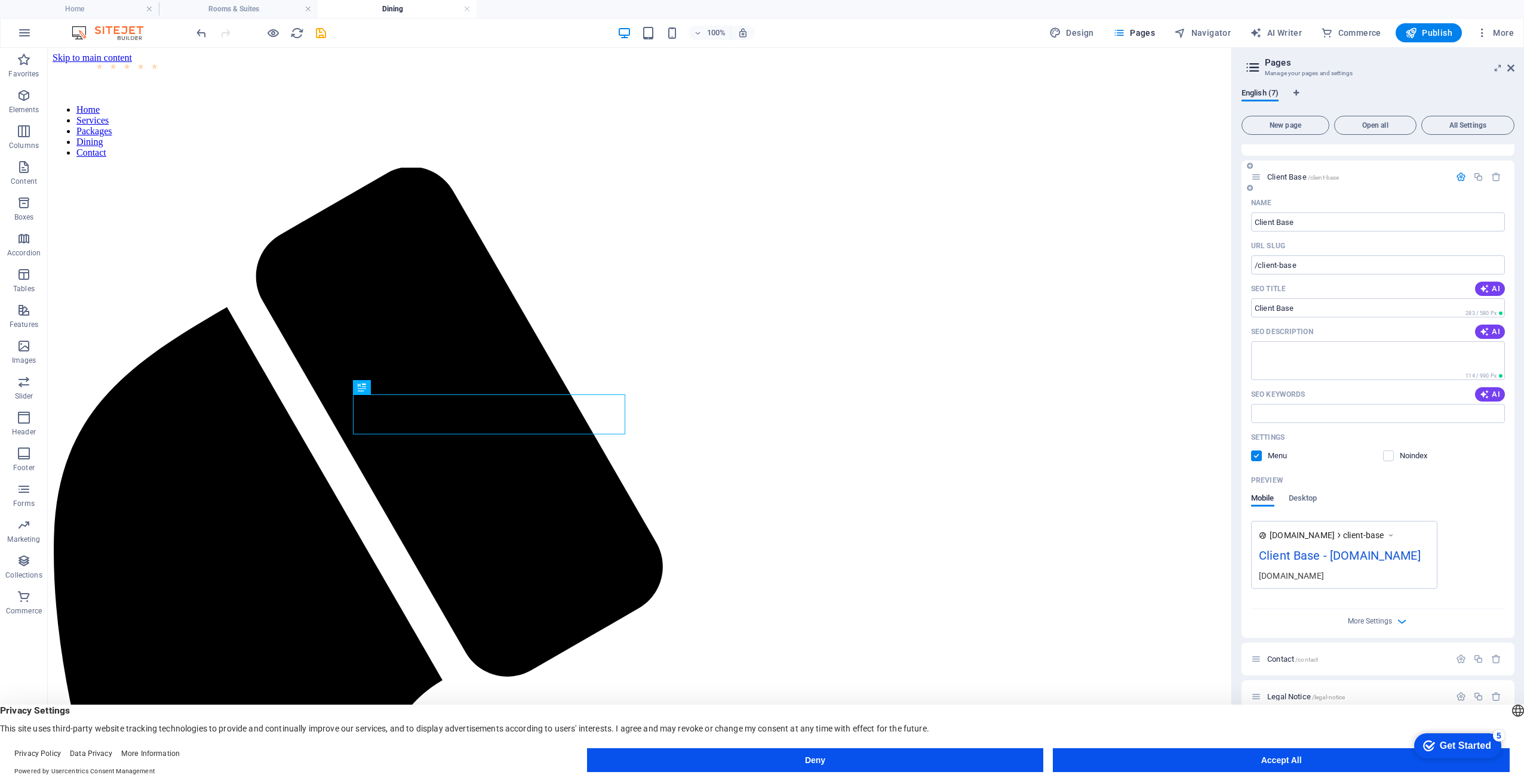
click at [1458, 174] on icon "button" at bounding box center [1461, 177] width 10 height 10
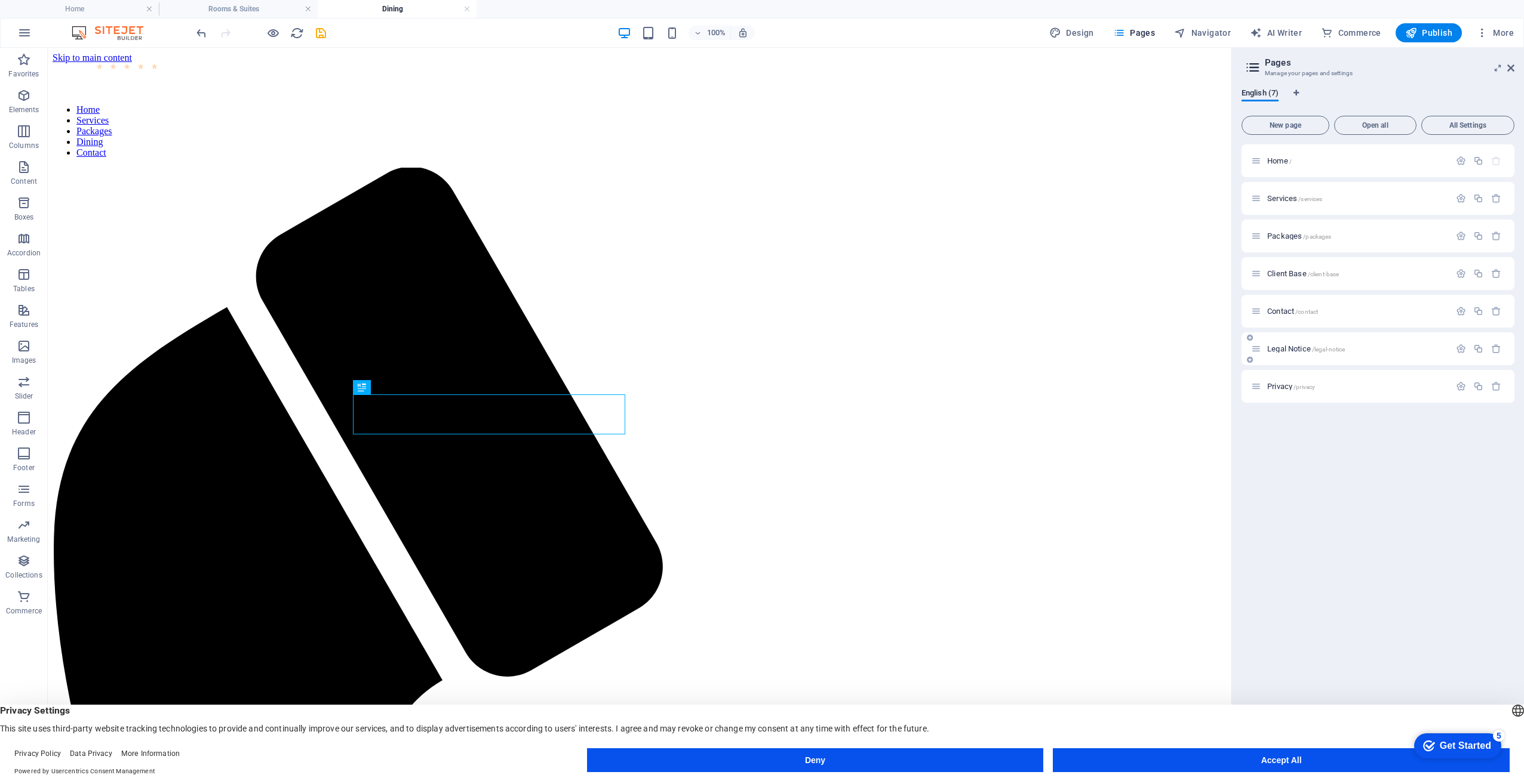
click at [1283, 347] on span "Legal Notice /legal-notice" at bounding box center [1305, 349] width 77 height 9
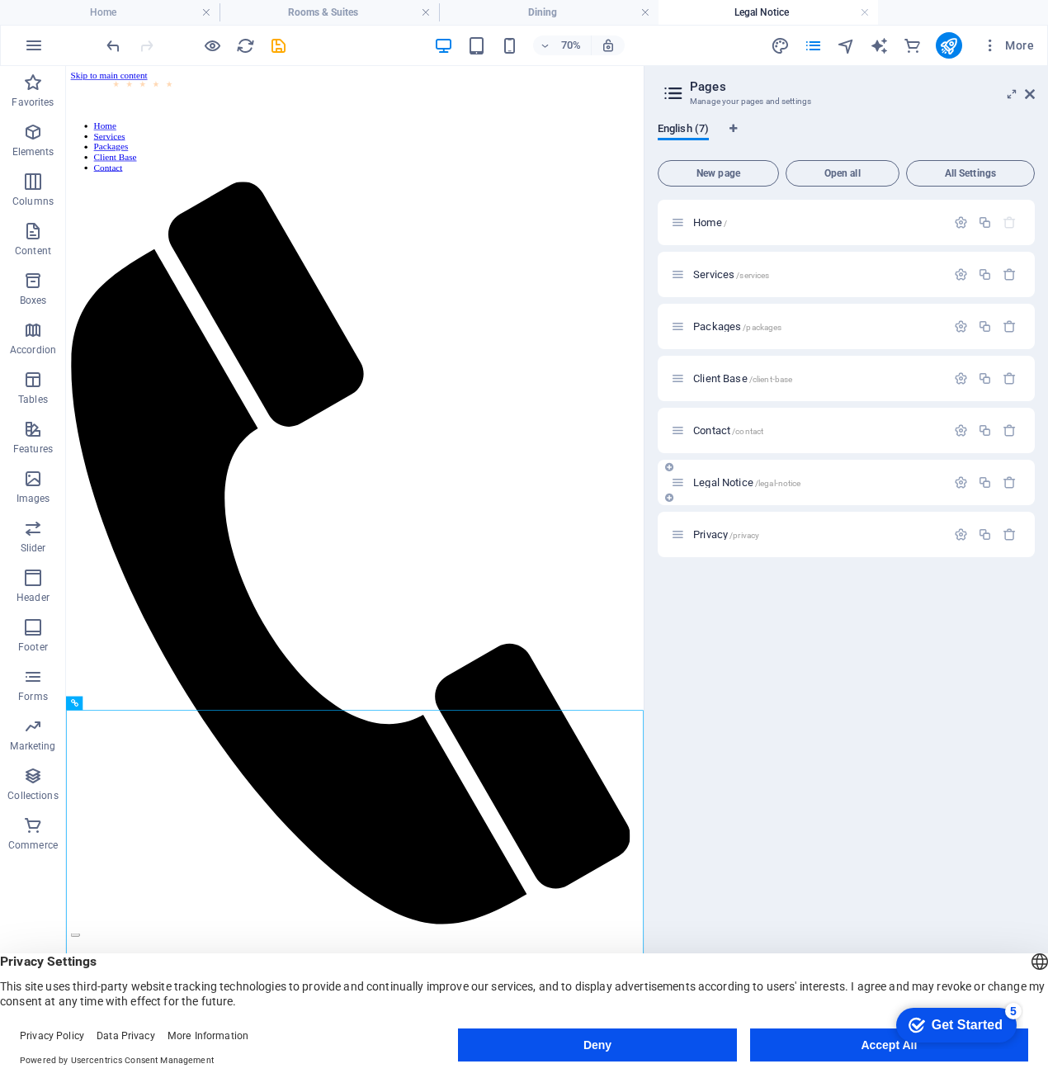
click at [744, 492] on div "Legal Notice /legal-notice" at bounding box center [846, 482] width 377 height 45
click at [744, 485] on span "Legal Notice /legal-notice" at bounding box center [746, 482] width 107 height 12
click at [746, 479] on span "Legal Notice /legal-notice" at bounding box center [746, 482] width 107 height 12
click at [966, 483] on icon "button" at bounding box center [961, 482] width 14 height 14
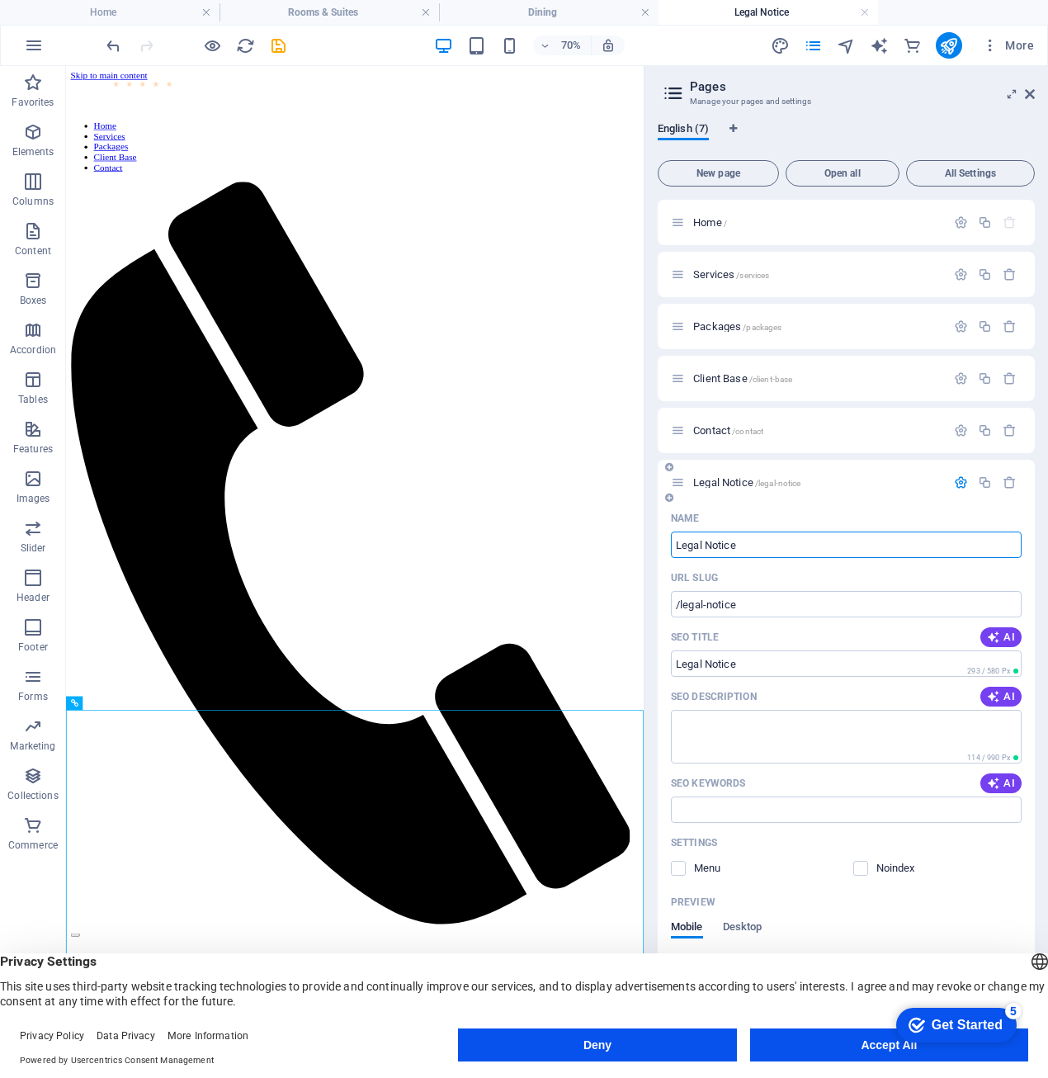
scroll to position [163, 0]
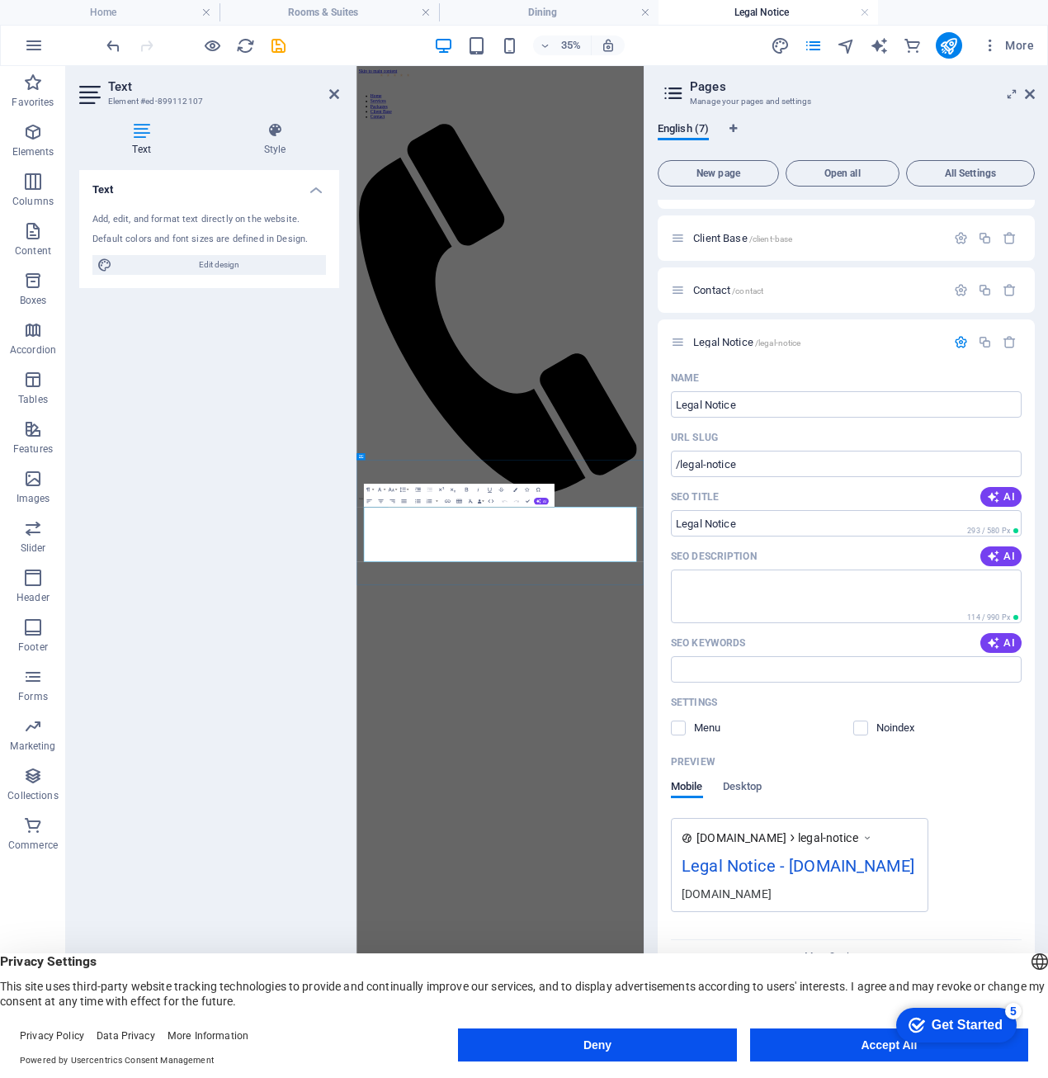
drag, startPoint x: 499, startPoint y: 1401, endPoint x: 698, endPoint y: 593, distance: 832.0
click at [957, 335] on icon "button" at bounding box center [961, 342] width 14 height 14
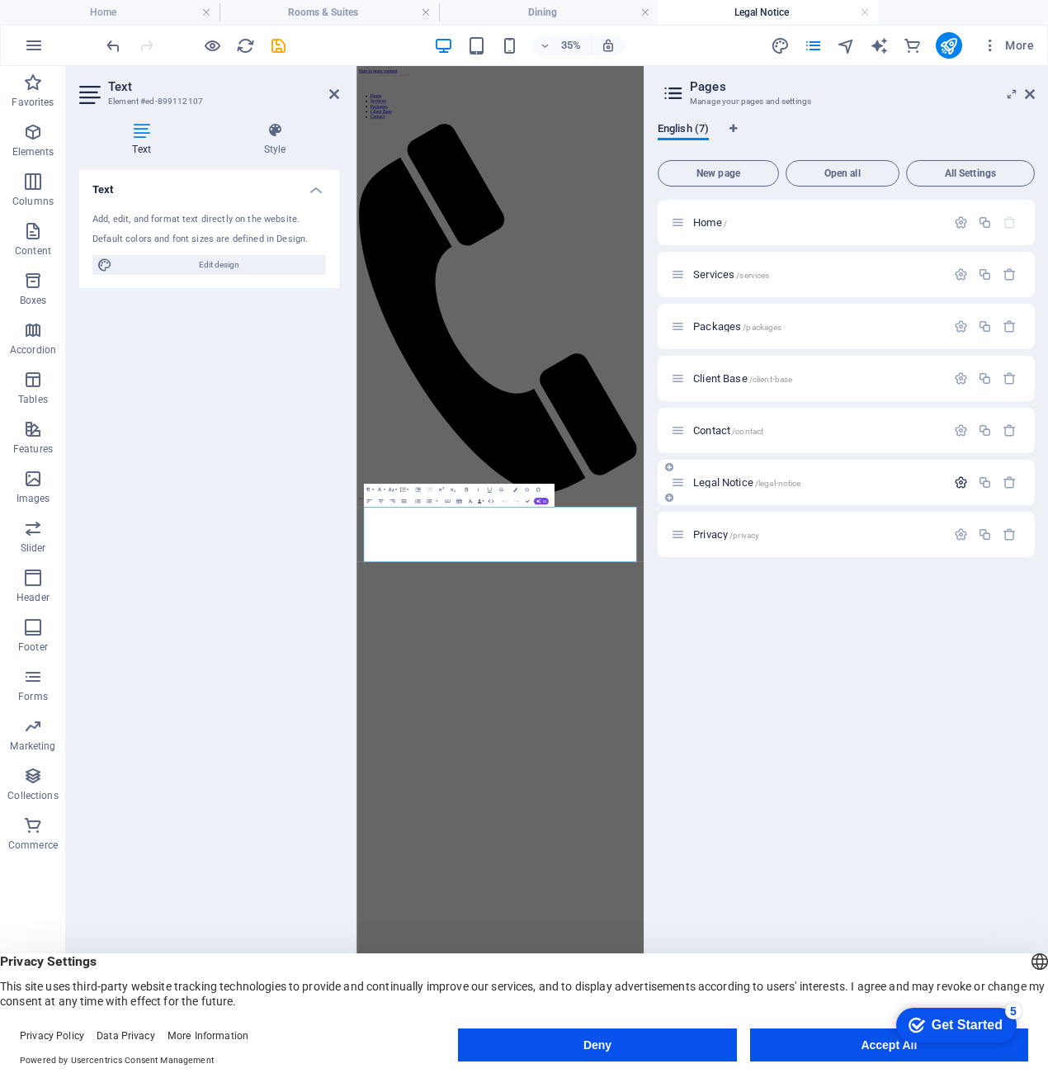
scroll to position [0, 0]
drag, startPoint x: 536, startPoint y: 1402, endPoint x: 375, endPoint y: 1388, distance: 161.5
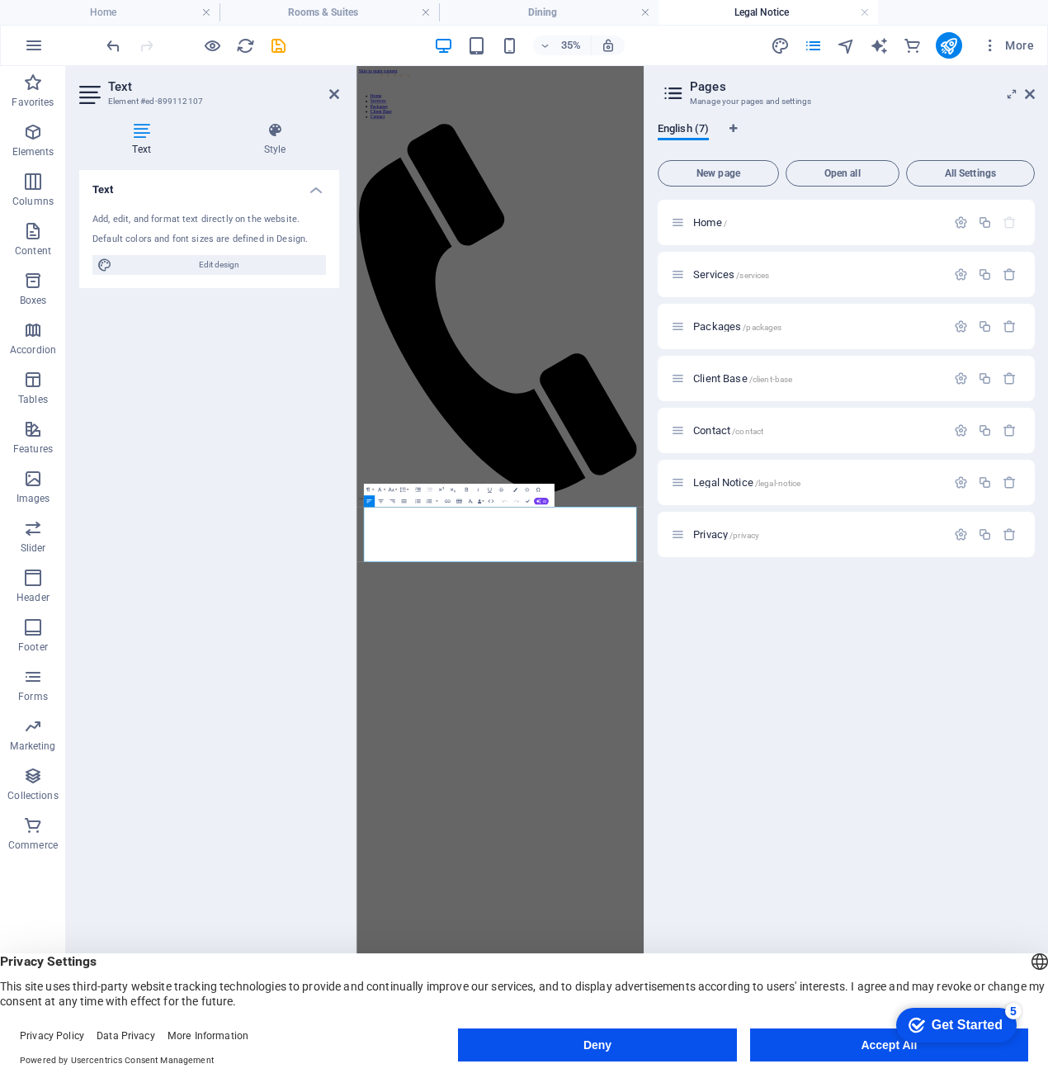
click at [840, 693] on div "Home / Services /services Packages /packages Client Base /client-base Contact /…" at bounding box center [846, 619] width 377 height 838
click at [224, 699] on div "Text Add, edit, and format text directly on the website. Default colors and fon…" at bounding box center [209, 604] width 260 height 868
click at [717, 432] on span "Contact /contact" at bounding box center [728, 430] width 70 height 12
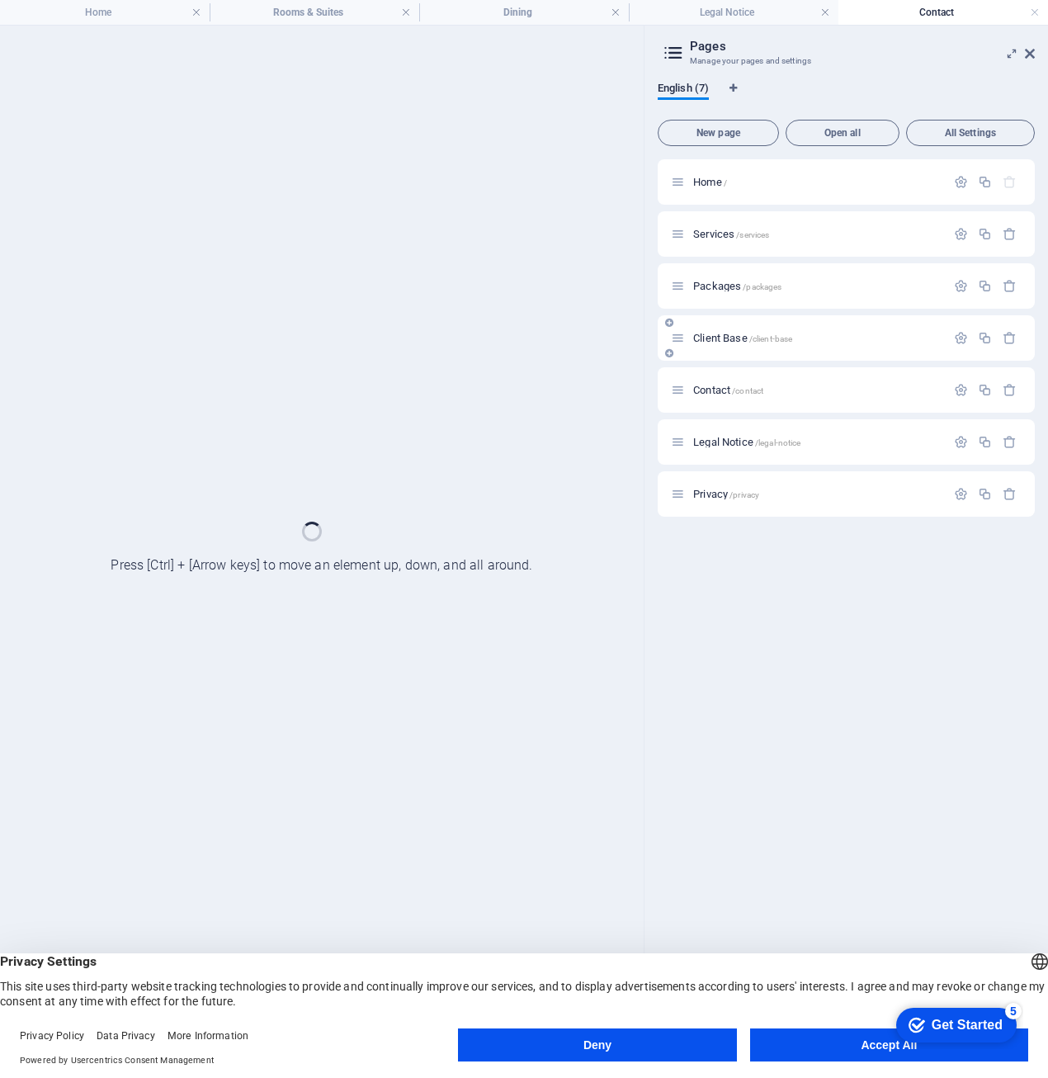
click at [961, 361] on div "Client Base /client-base" at bounding box center [846, 337] width 377 height 45
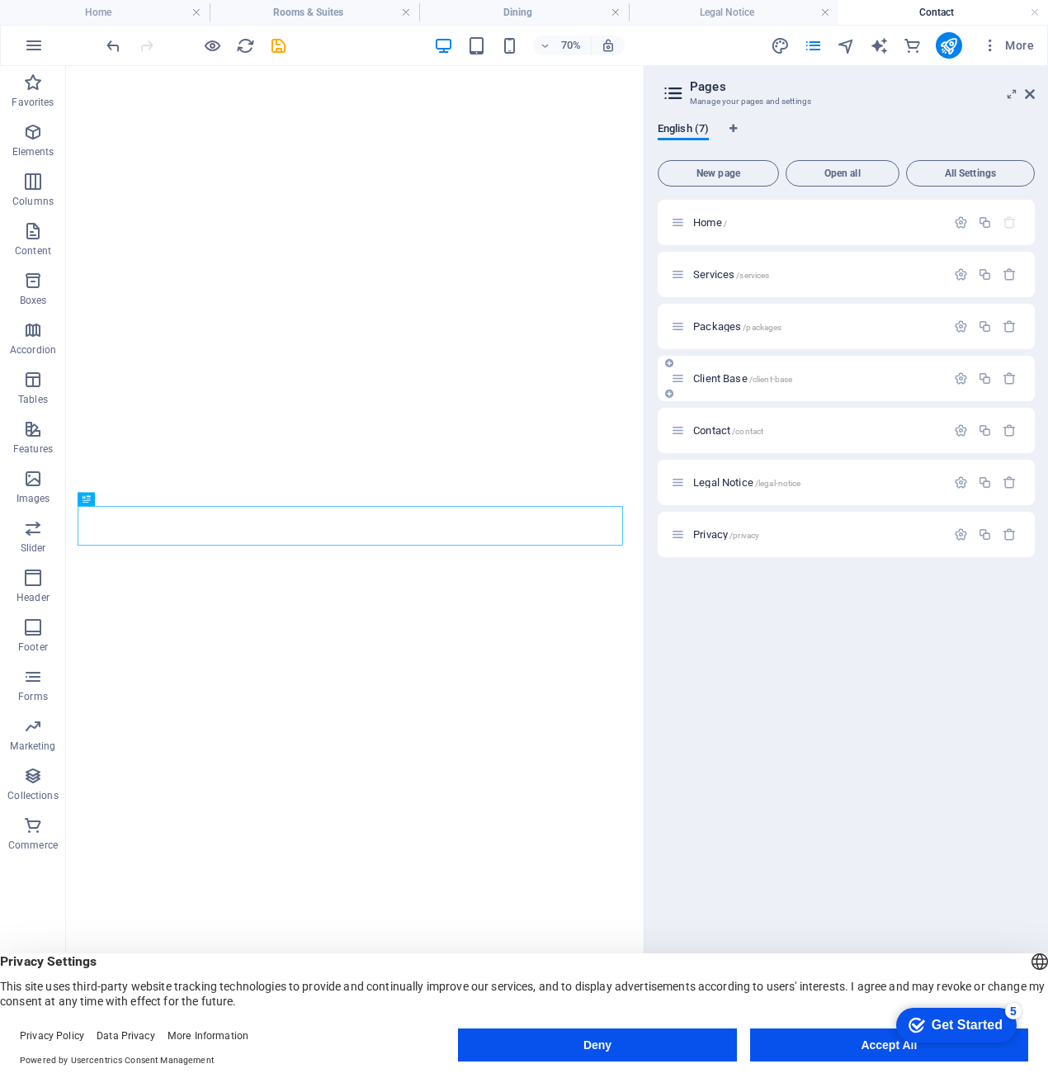
click at [961, 390] on div "Client Base /client-base" at bounding box center [846, 378] width 377 height 45
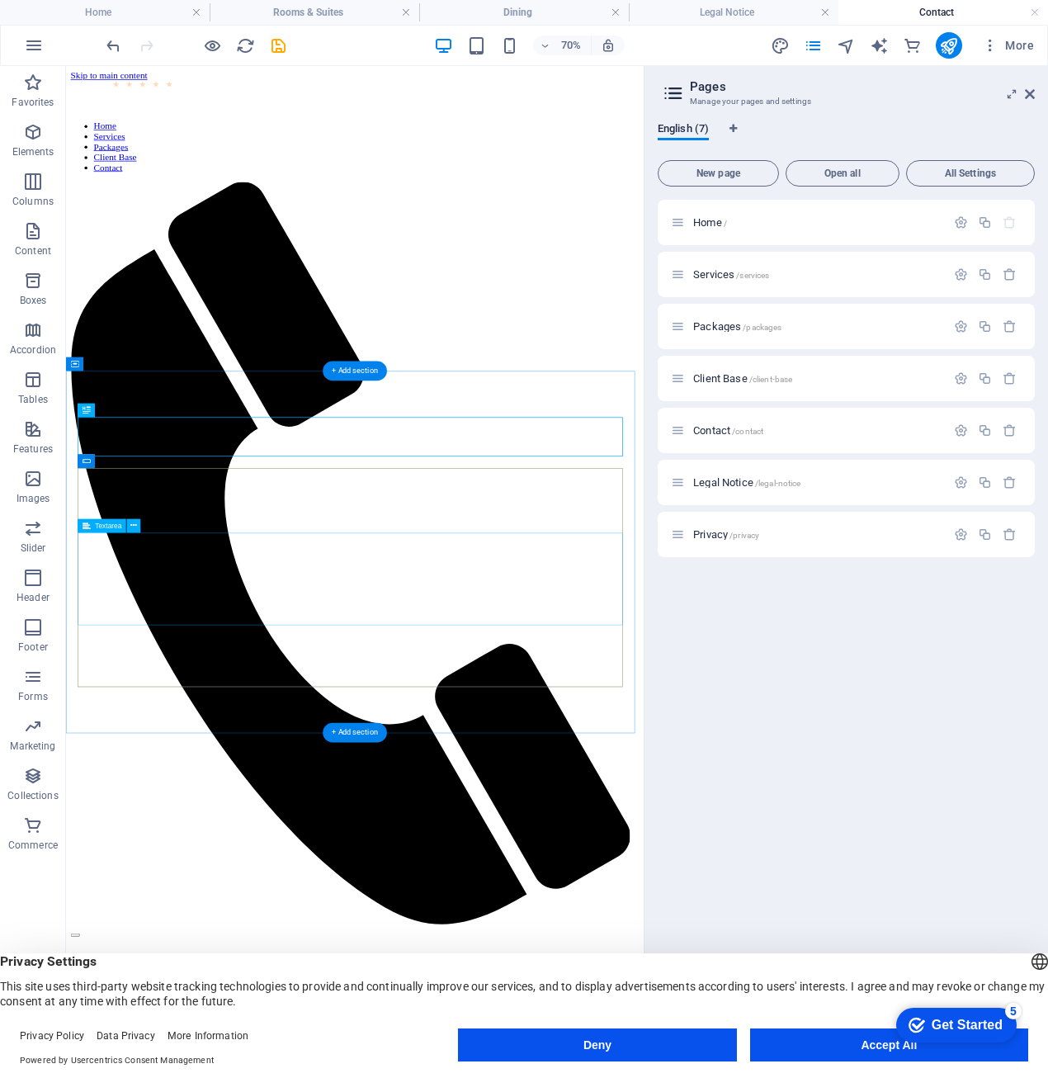
scroll to position [127, 0]
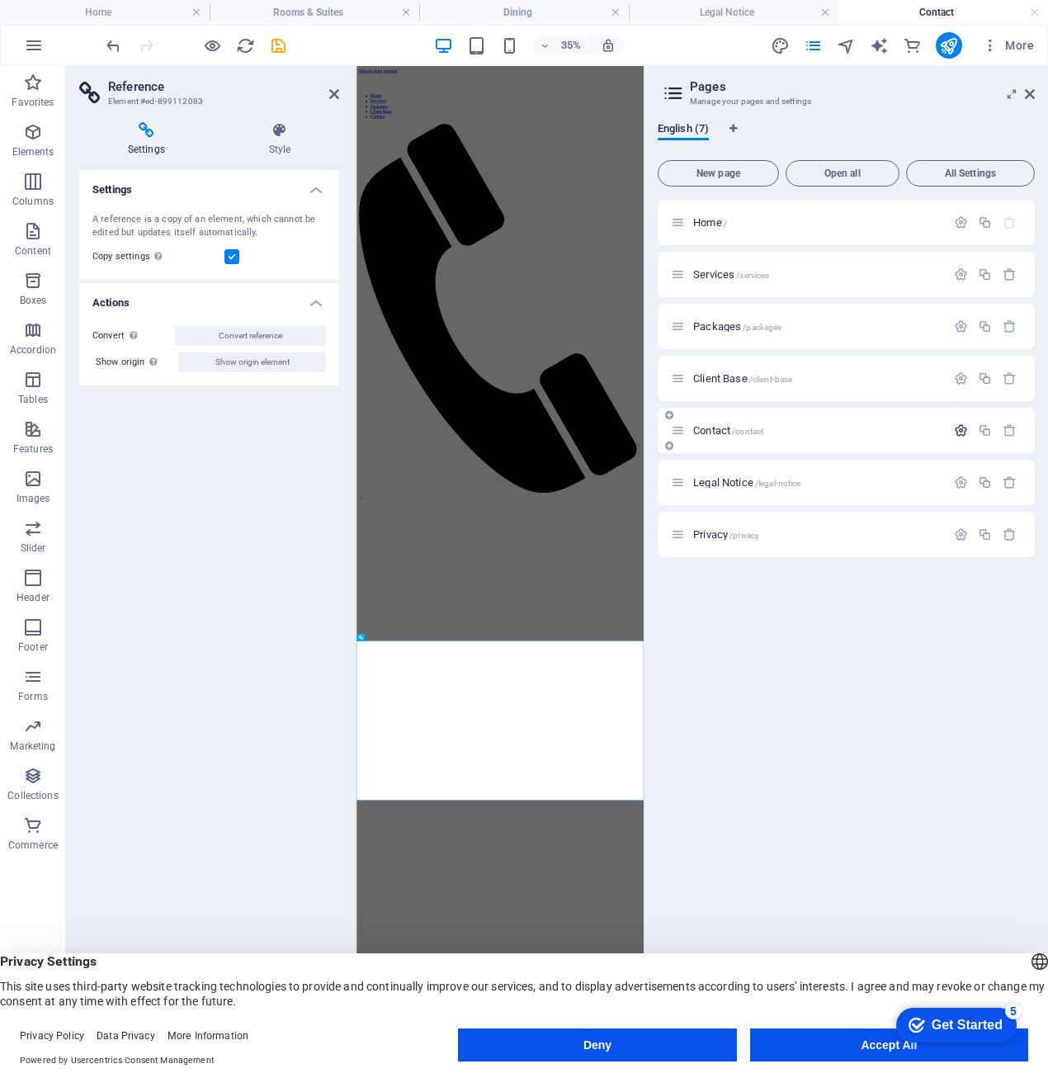
click at [959, 425] on icon "button" at bounding box center [961, 430] width 14 height 14
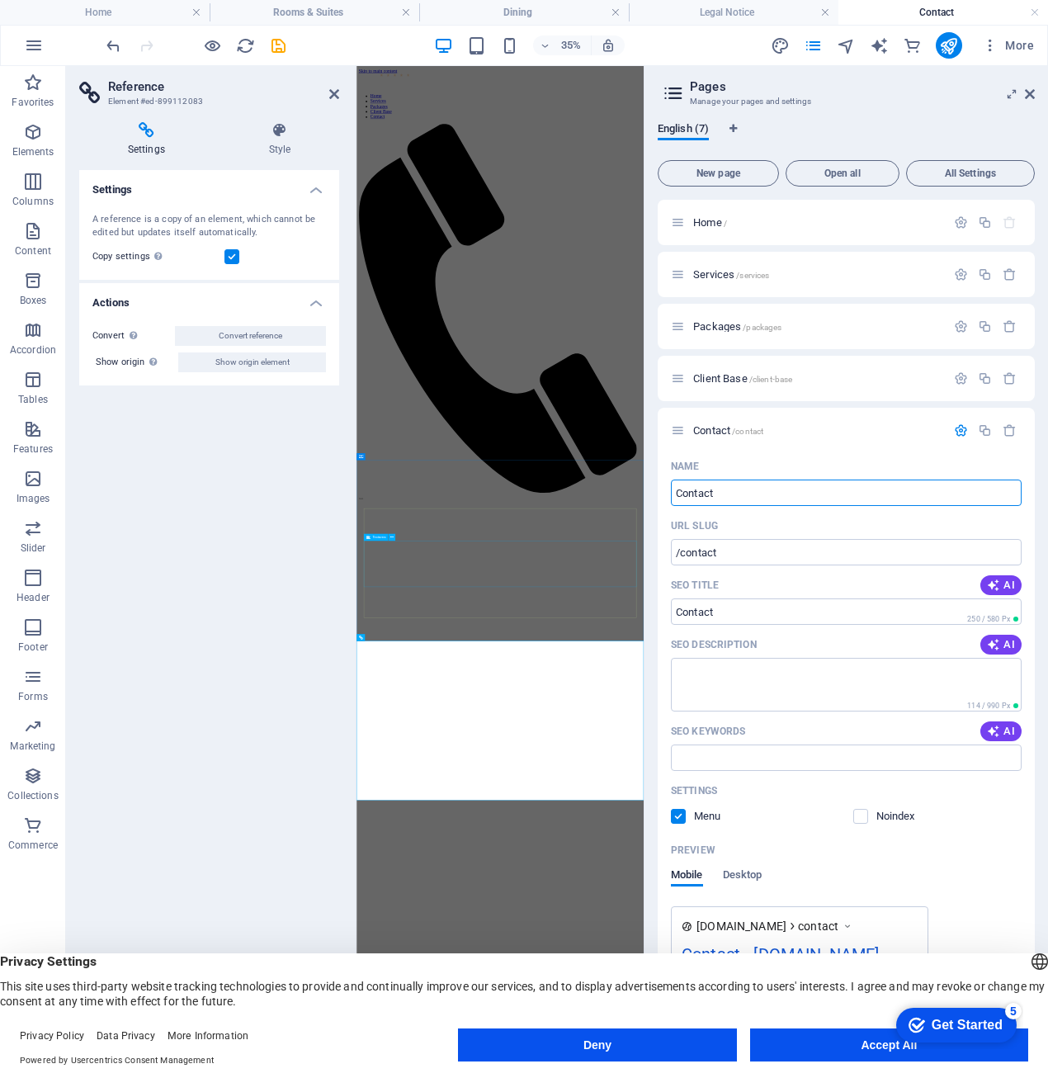
click div "I have read and understand the privacy policy. Unreadable? Load new Submit"
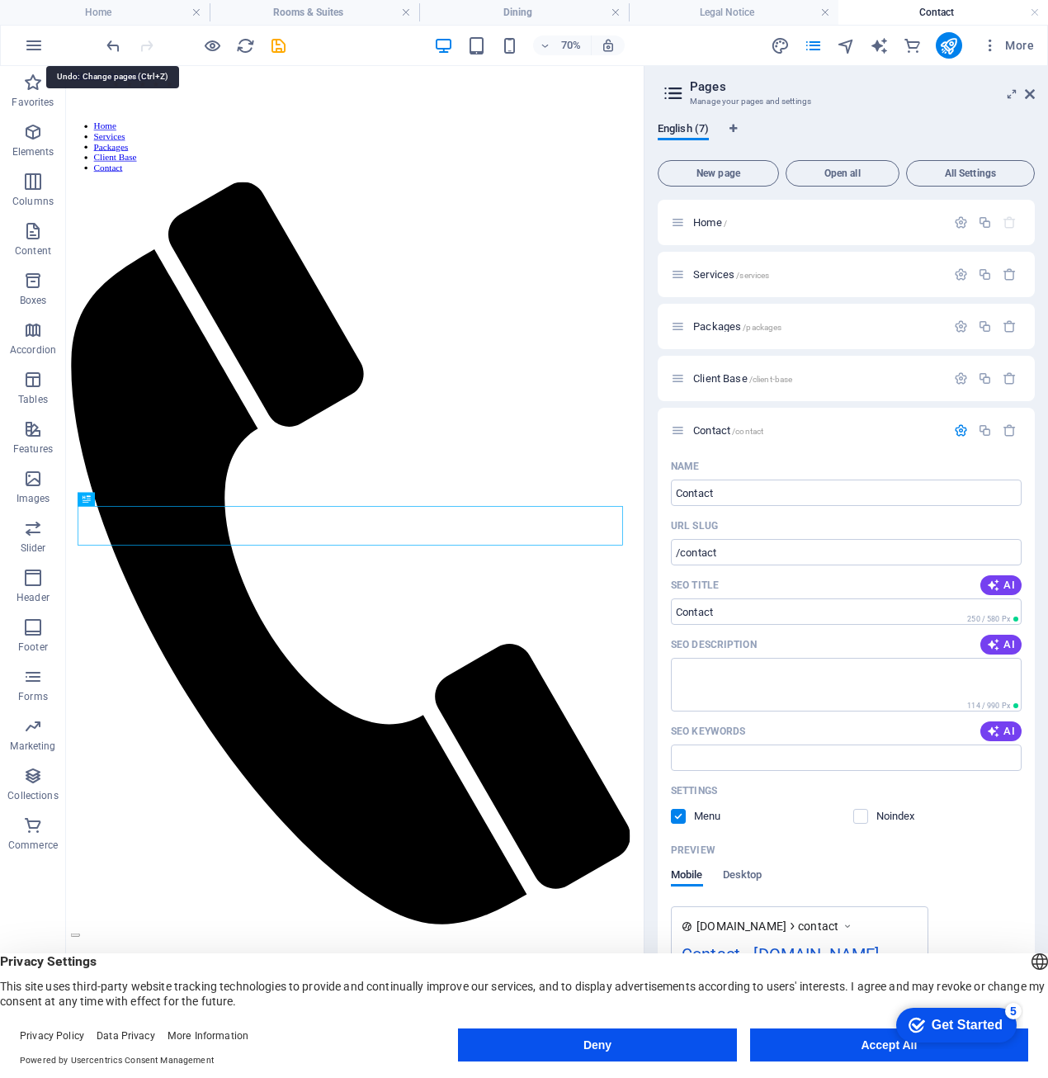
drag, startPoint x: 106, startPoint y: 41, endPoint x: 119, endPoint y: 65, distance: 27.3
click at [106, 41] on icon "undo" at bounding box center [113, 45] width 19 height 19
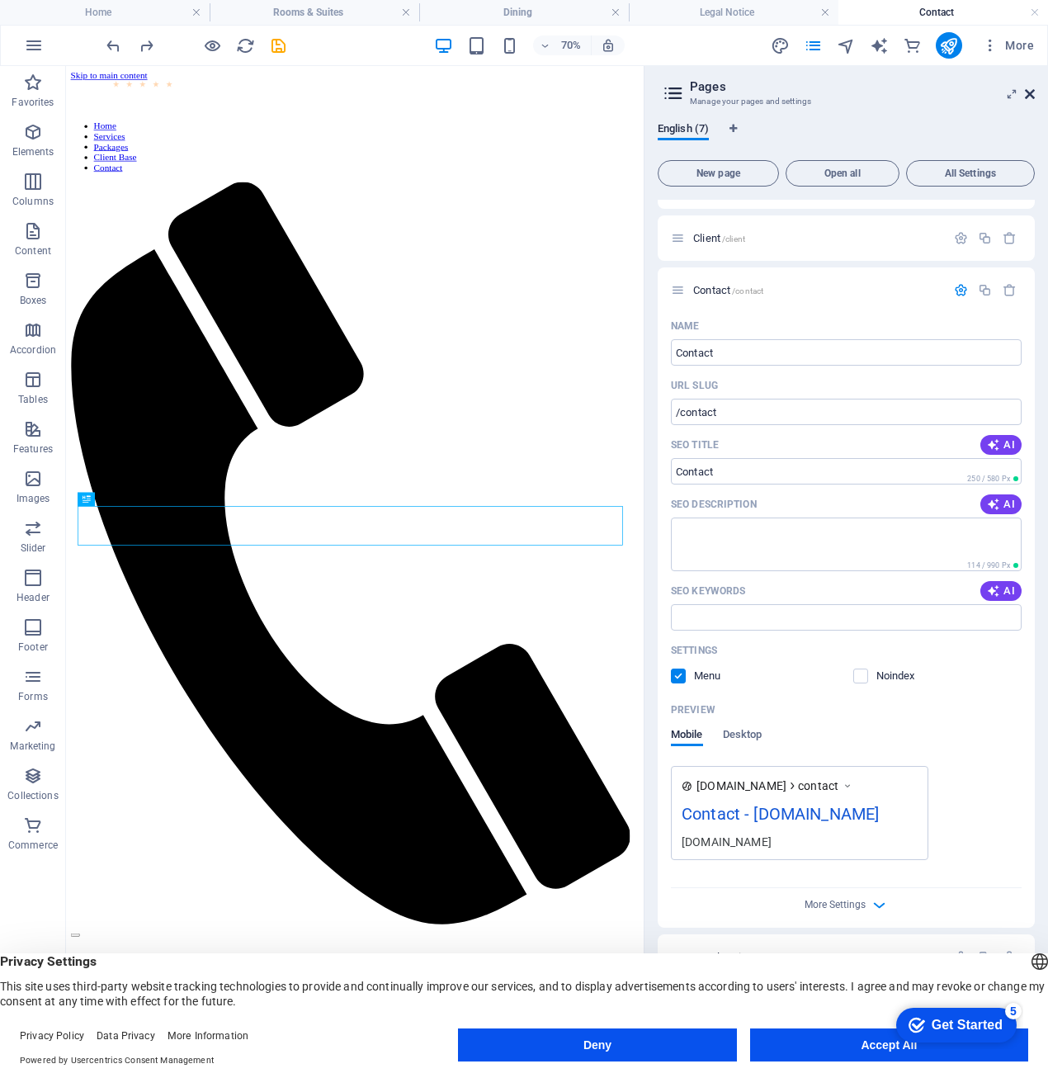
click at [1029, 92] on icon at bounding box center [1030, 93] width 10 height 13
